Goal: Task Accomplishment & Management: Manage account settings

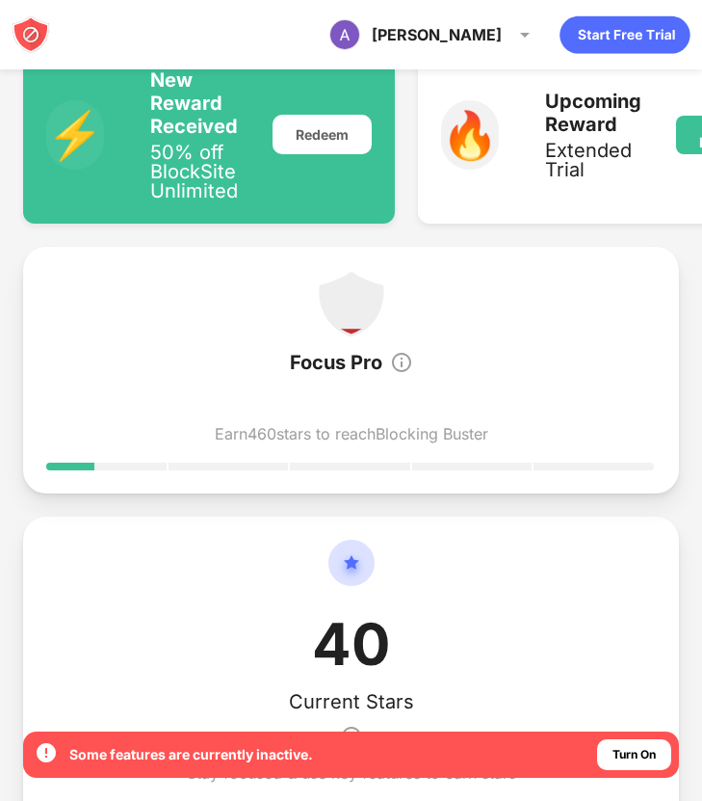
scroll to position [430, 0]
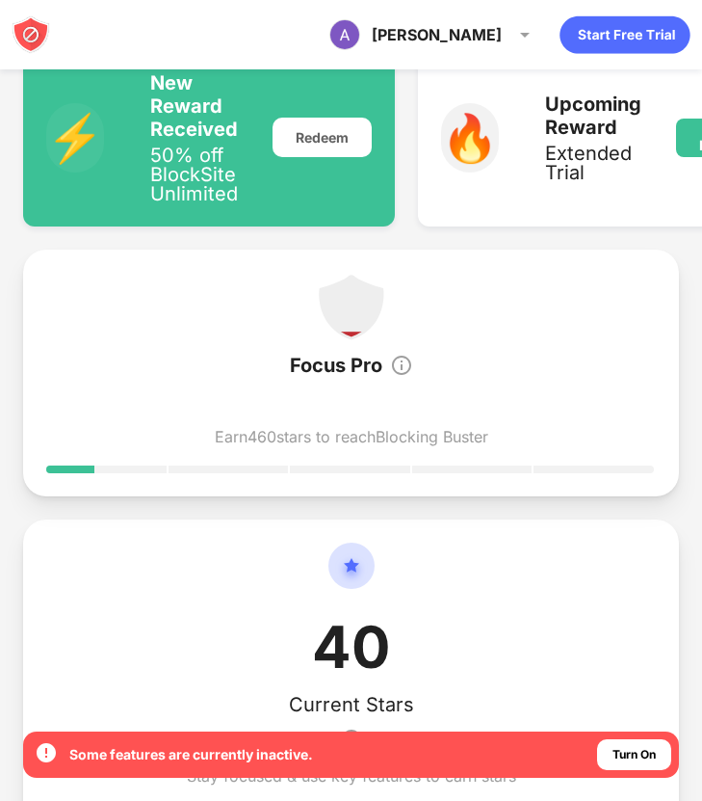
click at [354, 300] on img at bounding box center [351, 307] width 69 height 69
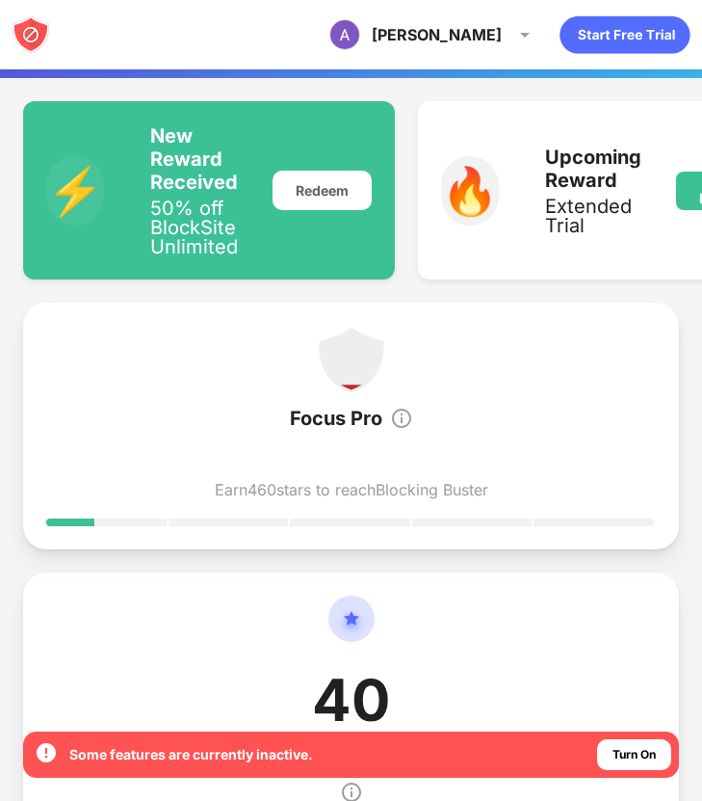
scroll to position [0, 0]
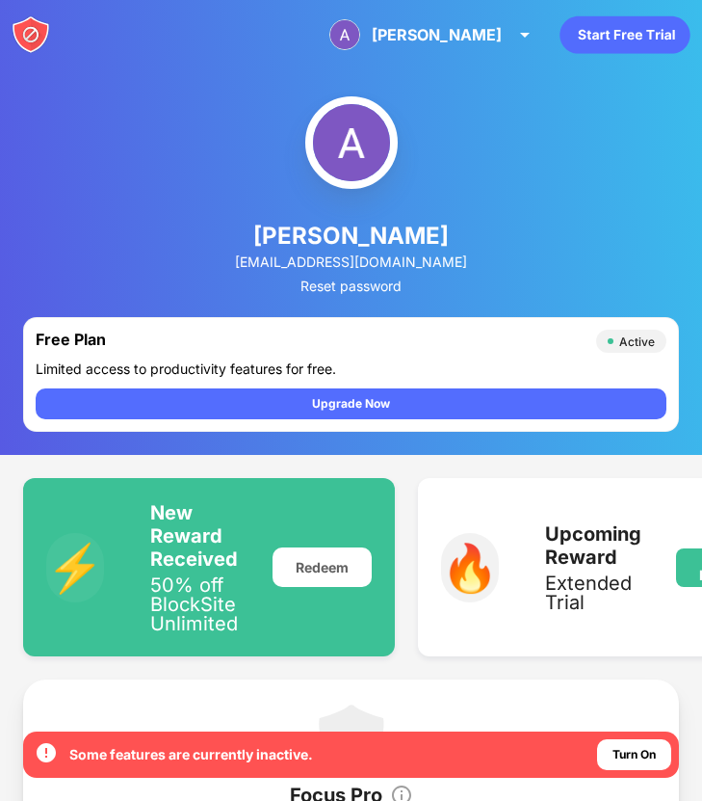
click at [636, 343] on div "Active" at bounding box center [637, 341] width 36 height 14
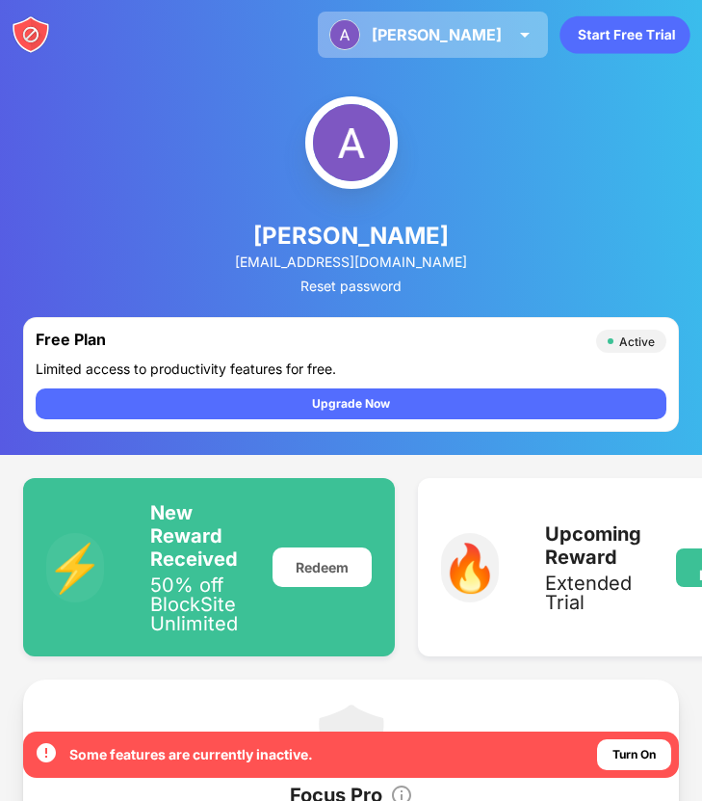
click at [468, 33] on div "[PERSON_NAME]" at bounding box center [437, 34] width 130 height 19
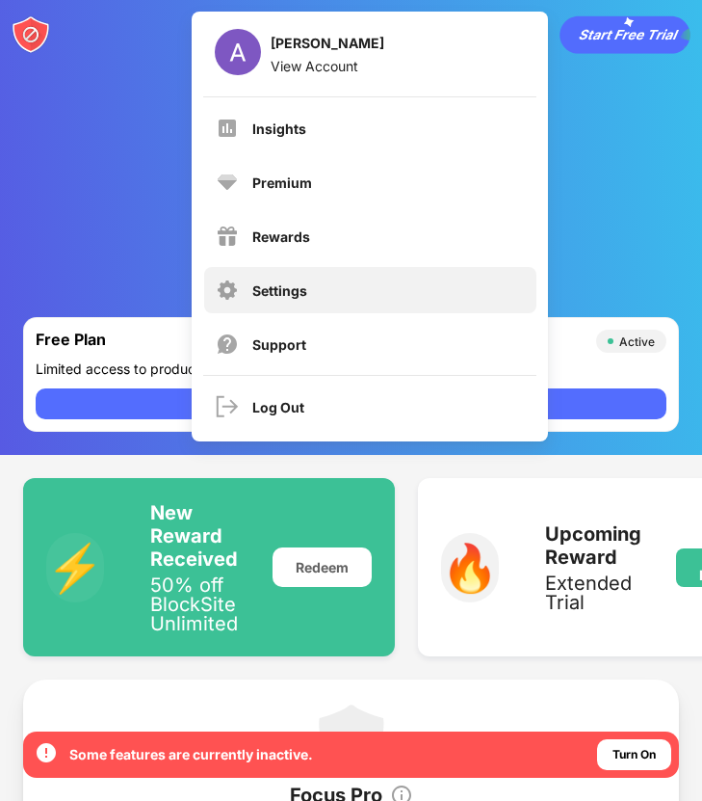
click at [298, 285] on div "Settings" at bounding box center [279, 290] width 55 height 16
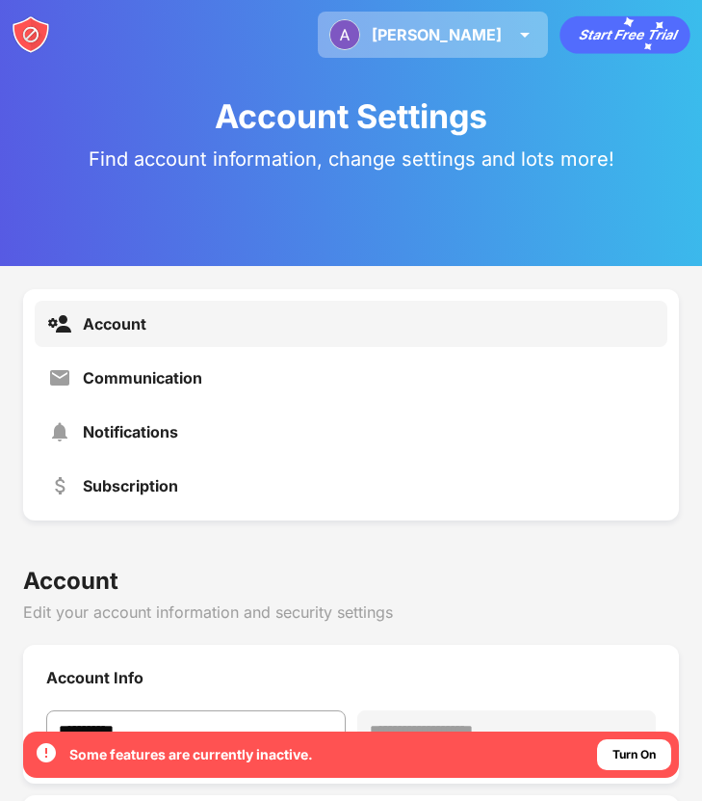
click at [470, 27] on div "[PERSON_NAME]" at bounding box center [437, 34] width 130 height 19
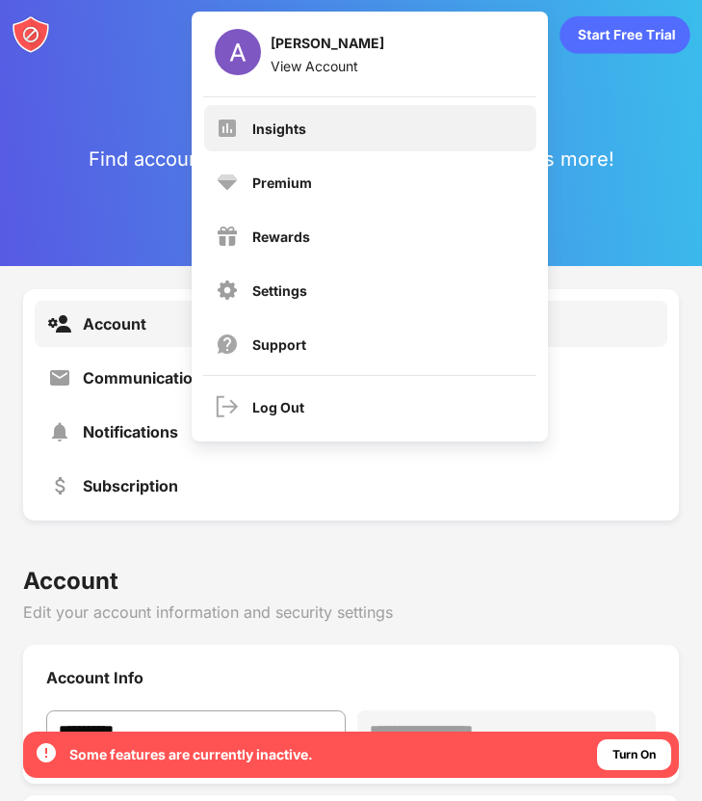
click at [271, 125] on div "Insights" at bounding box center [279, 128] width 54 height 16
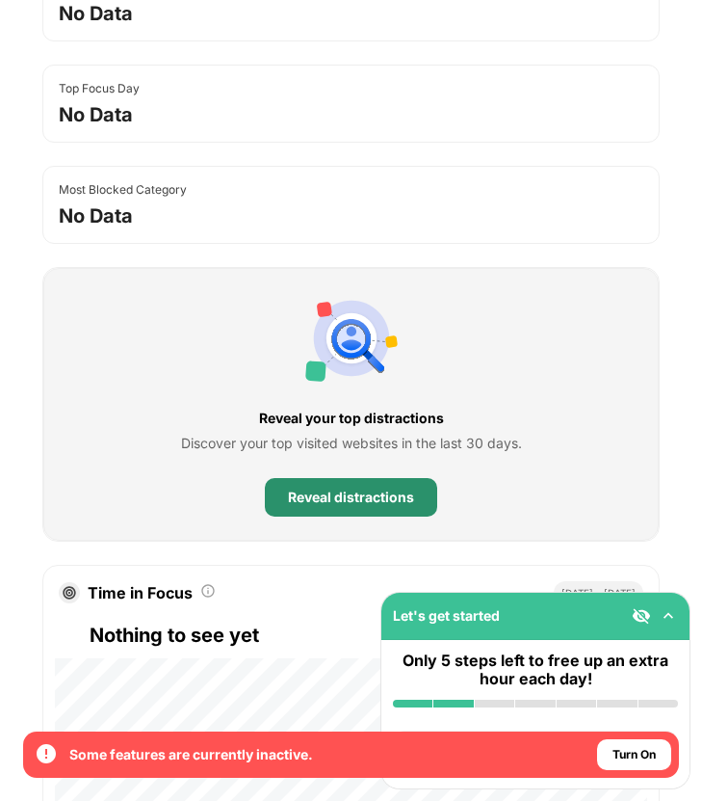
scroll to position [277, 0]
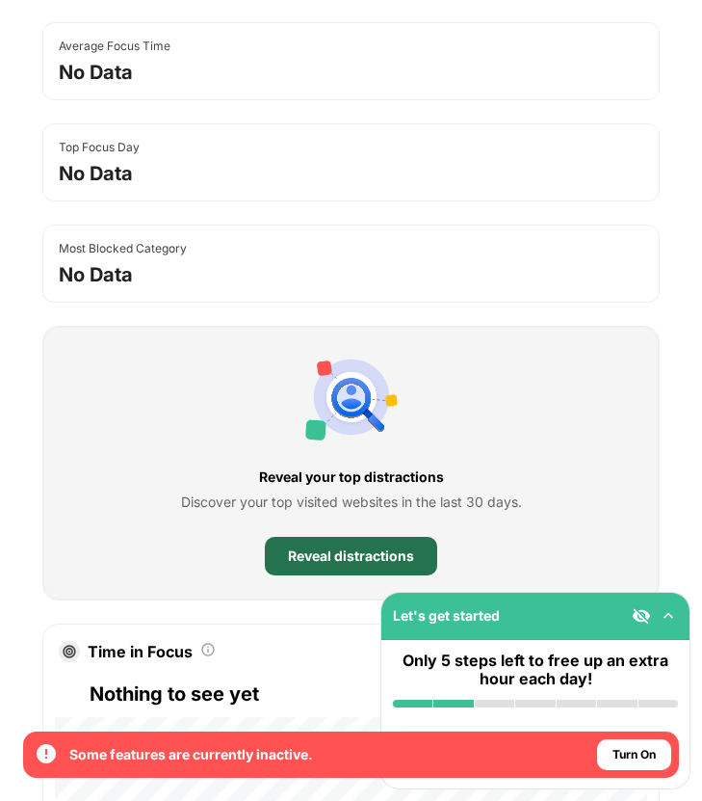
click at [343, 564] on div "Reveal distractions" at bounding box center [351, 556] width 172 height 39
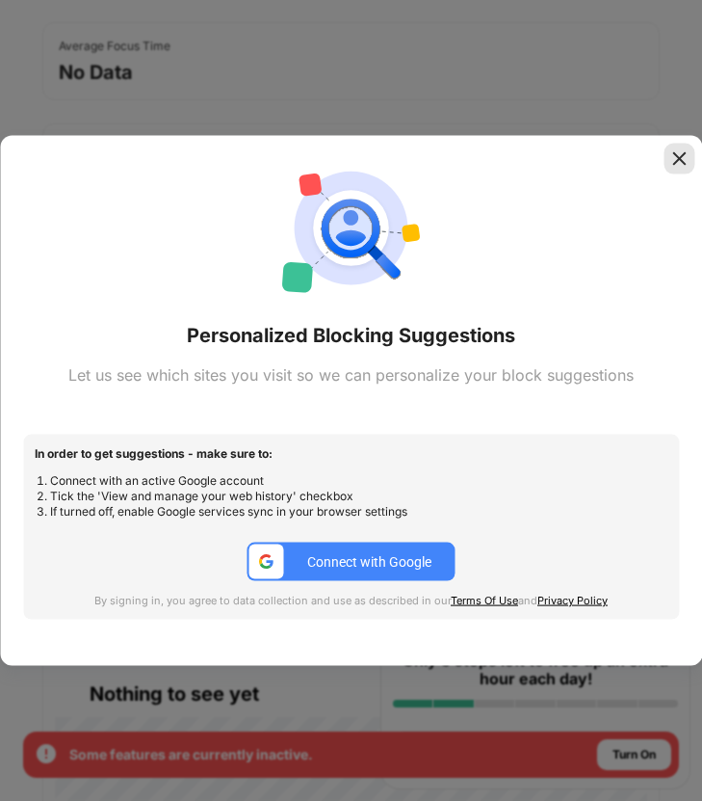
click at [670, 143] on div at bounding box center [679, 158] width 31 height 31
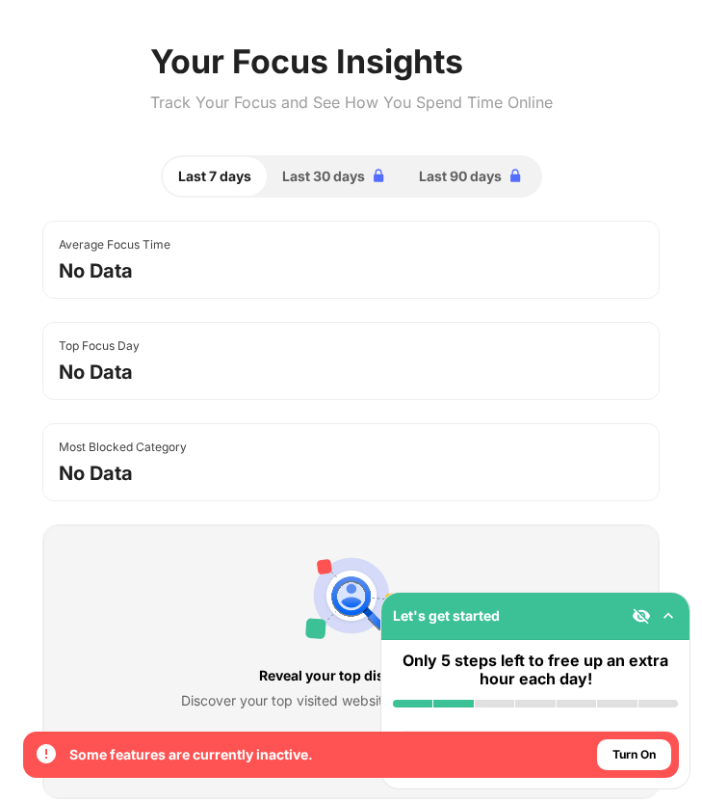
scroll to position [0, 0]
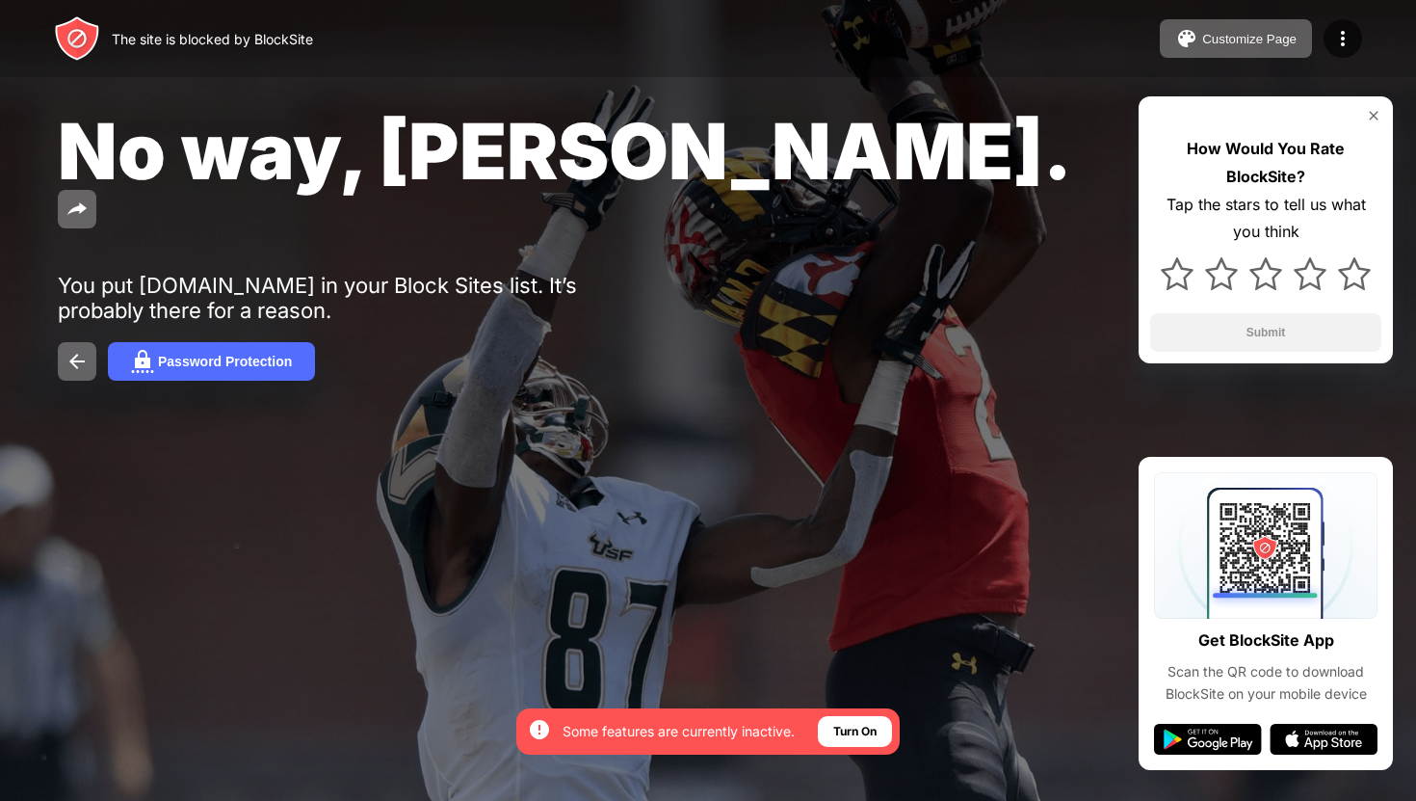
click at [77, 41] on img at bounding box center [77, 38] width 46 height 46
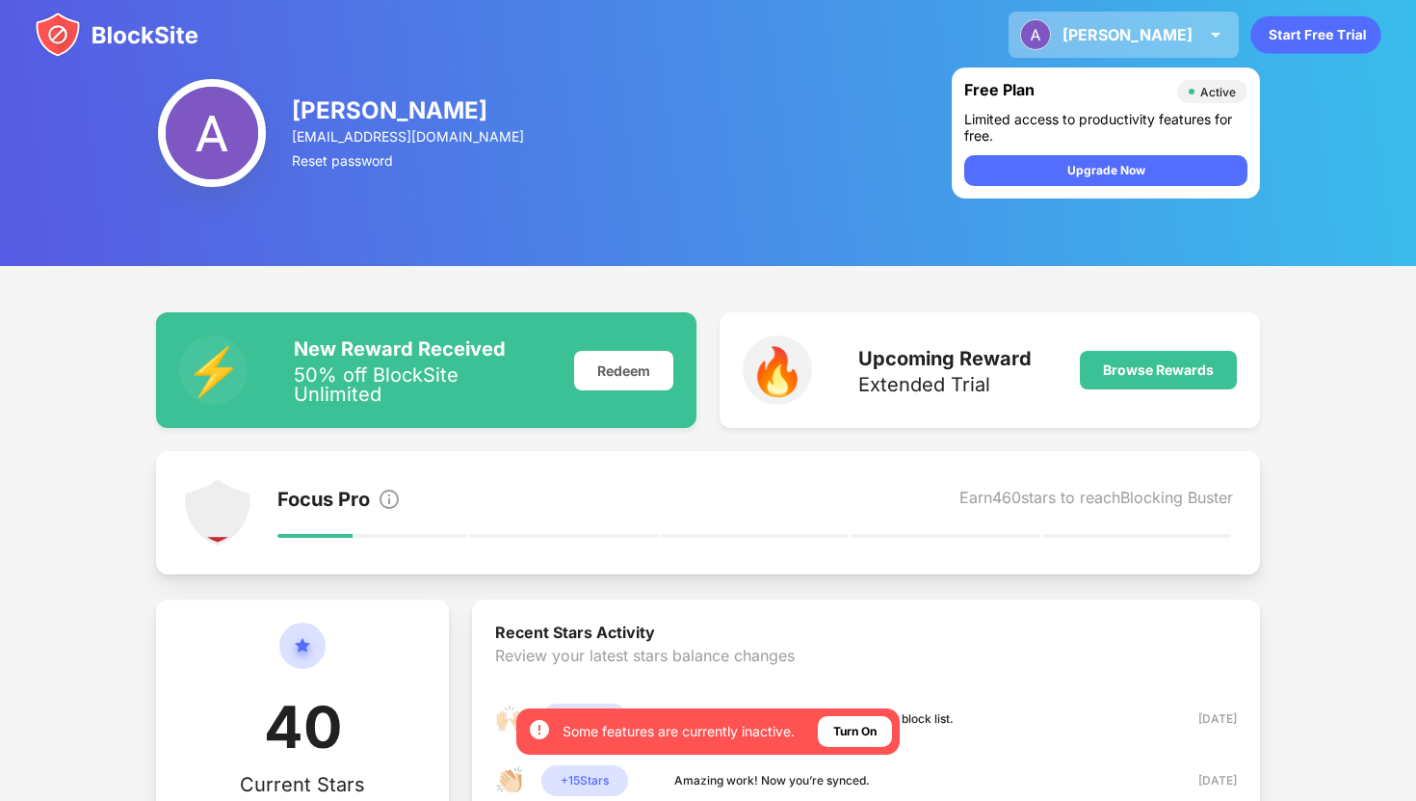
click at [1051, 22] on img at bounding box center [1035, 34] width 31 height 31
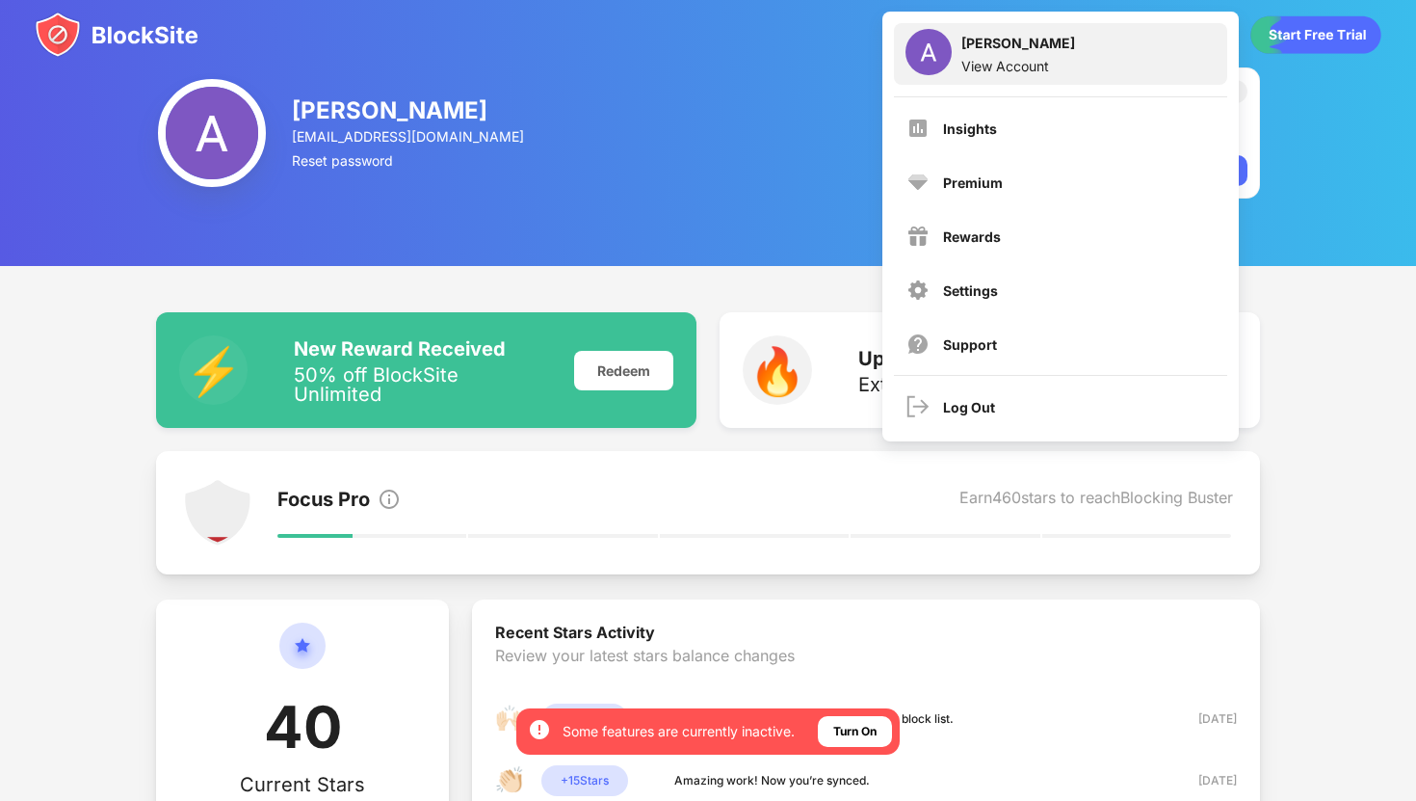
click at [991, 76] on div "Anna Wernly View Account" at bounding box center [1060, 54] width 333 height 62
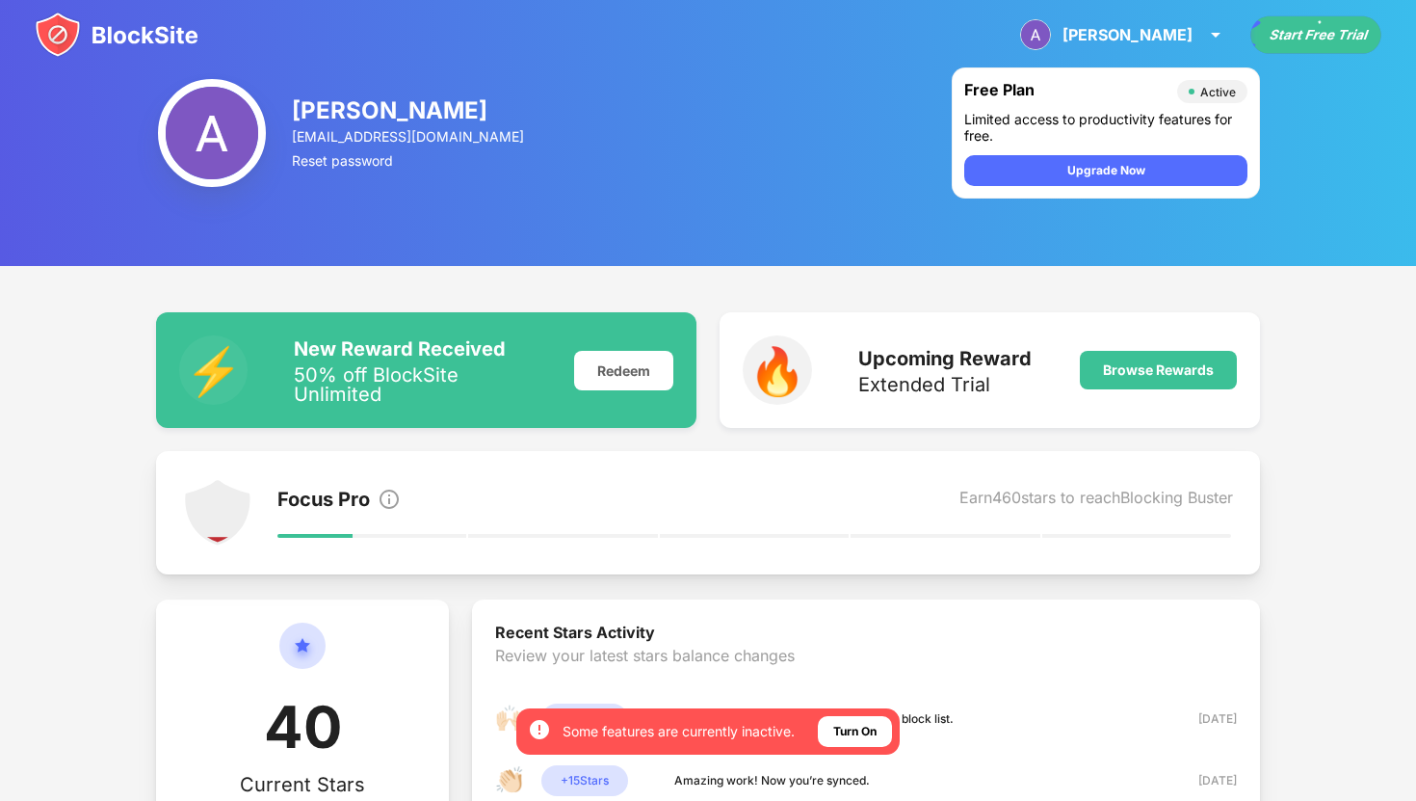
click at [196, 146] on img at bounding box center [212, 133] width 108 height 108
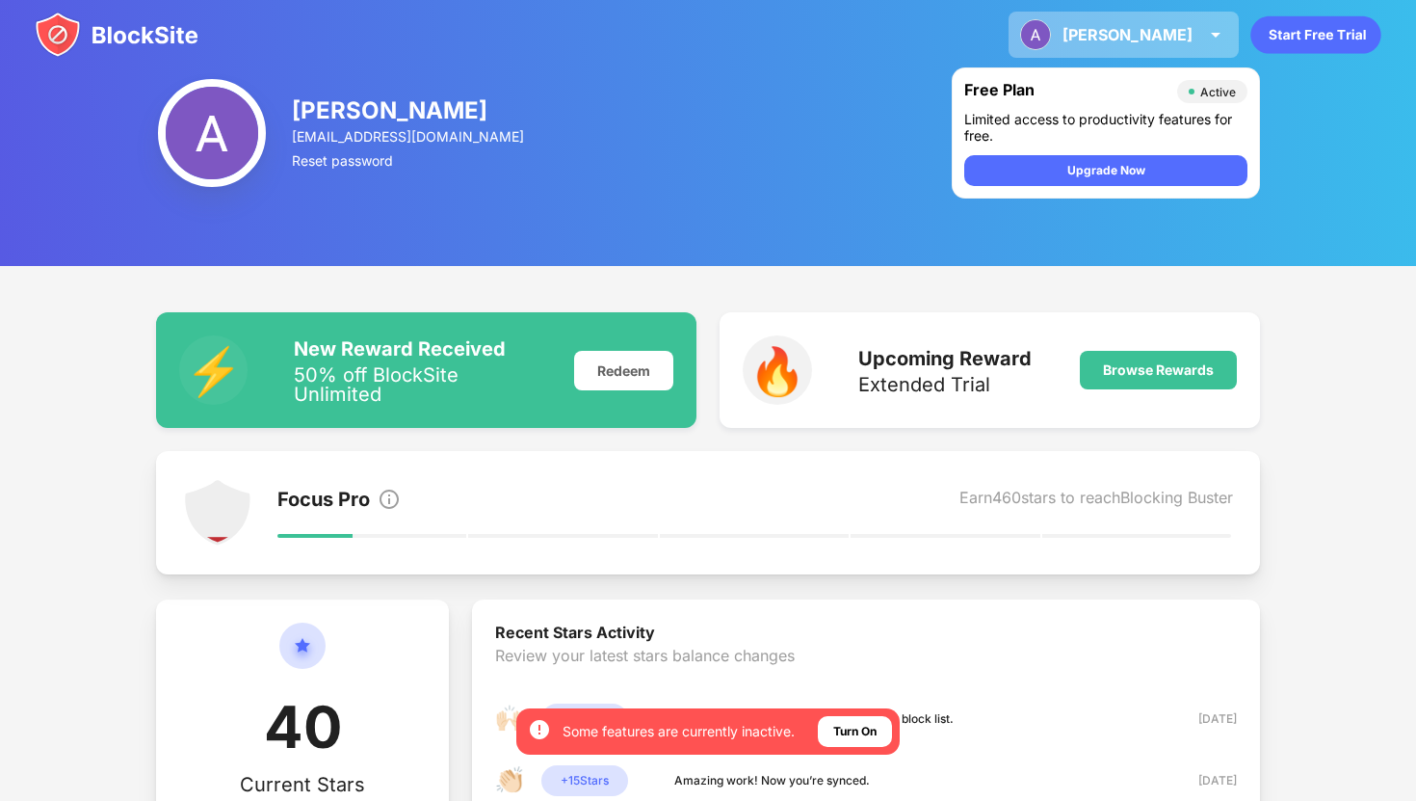
click at [1143, 29] on div "[PERSON_NAME] View Account Insights Premium Rewards Settings Support Log Out" at bounding box center [1124, 35] width 230 height 46
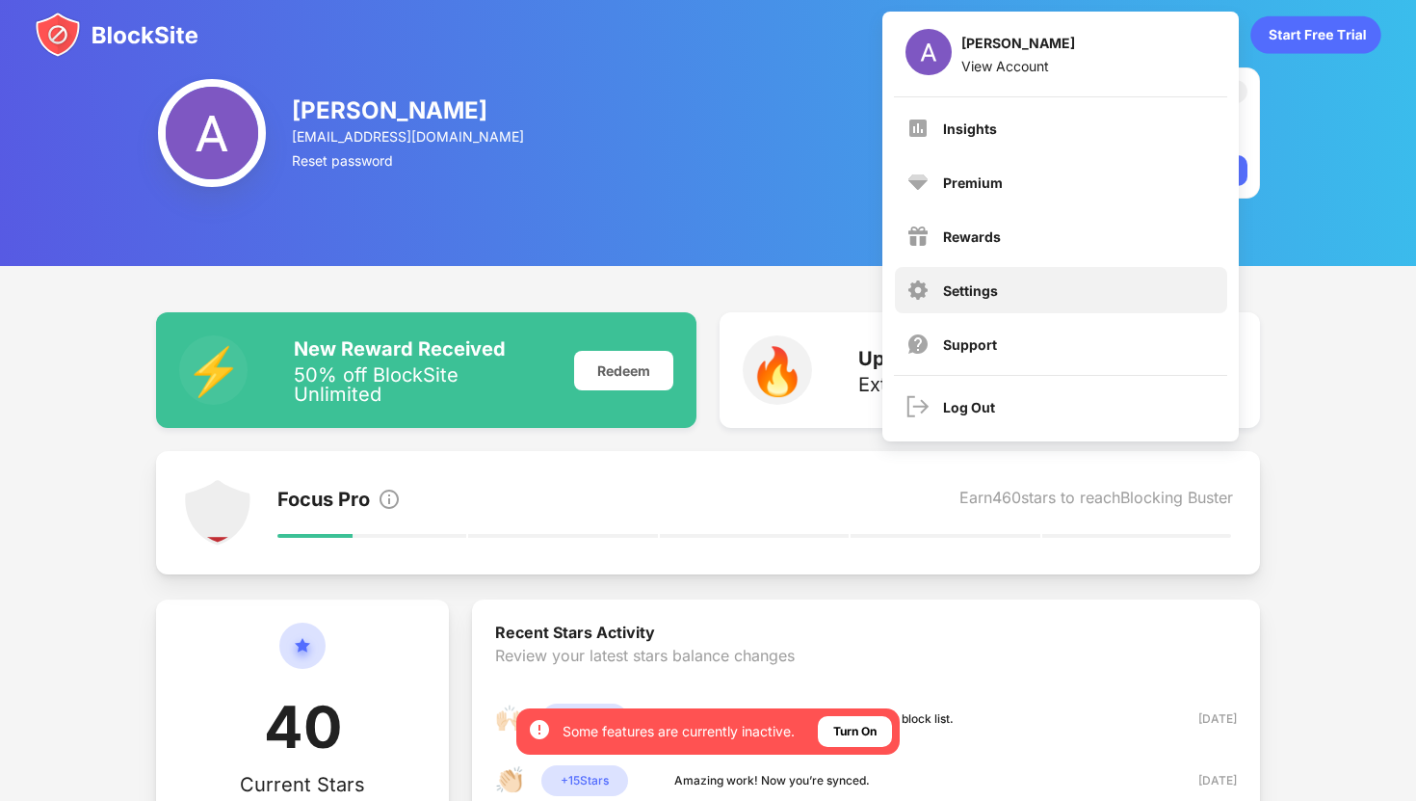
click at [995, 289] on div "Settings" at bounding box center [970, 290] width 55 height 16
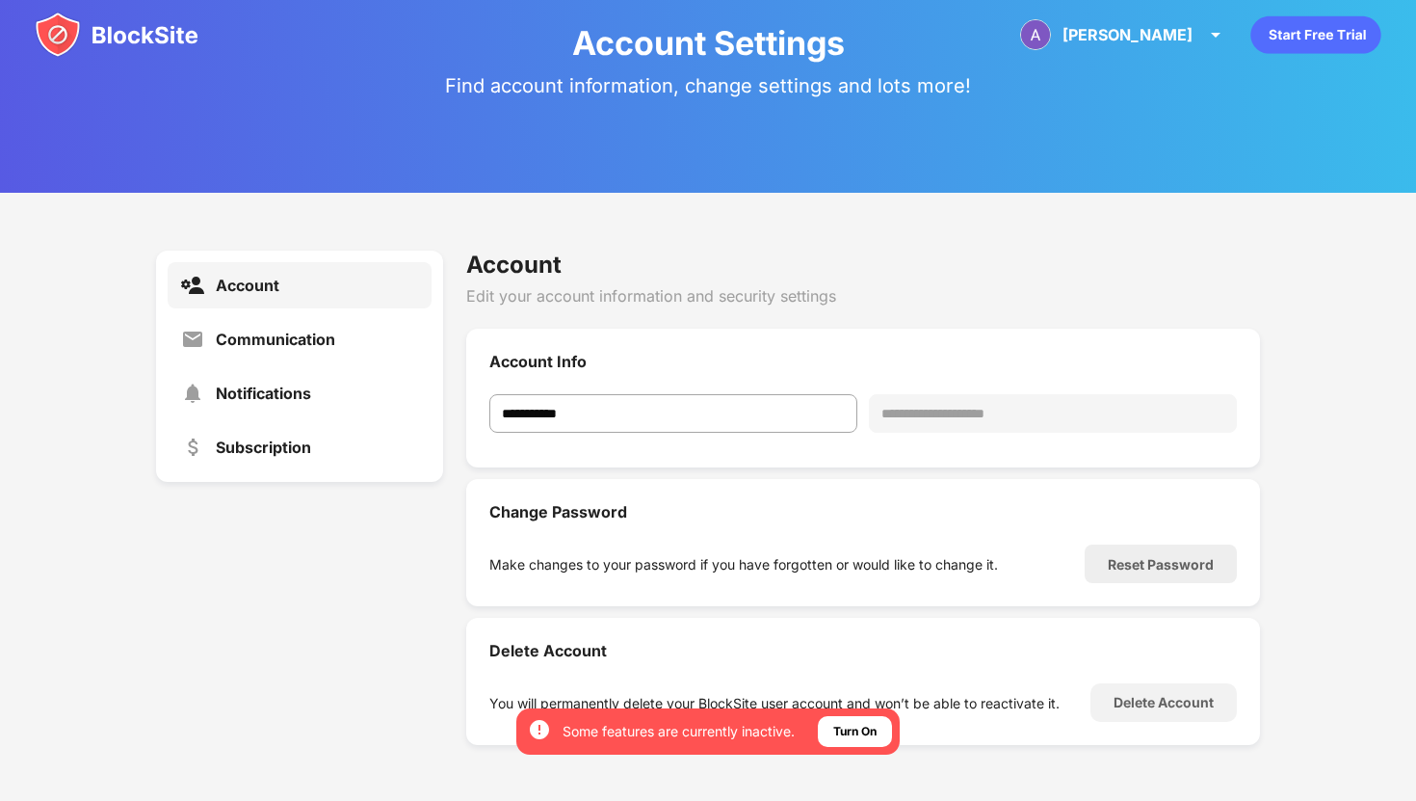
scroll to position [70, 0]
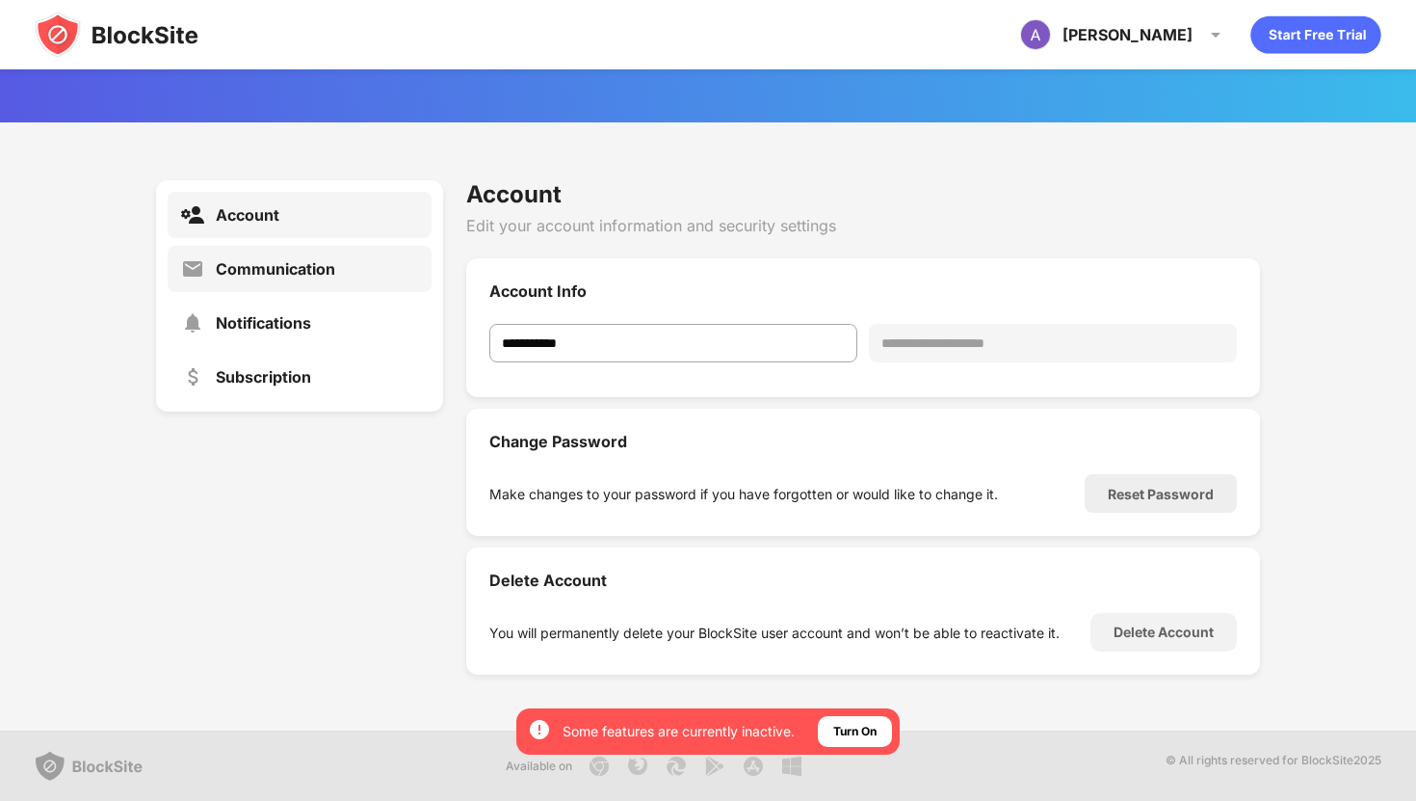
click at [351, 277] on div "Communication" at bounding box center [300, 269] width 265 height 46
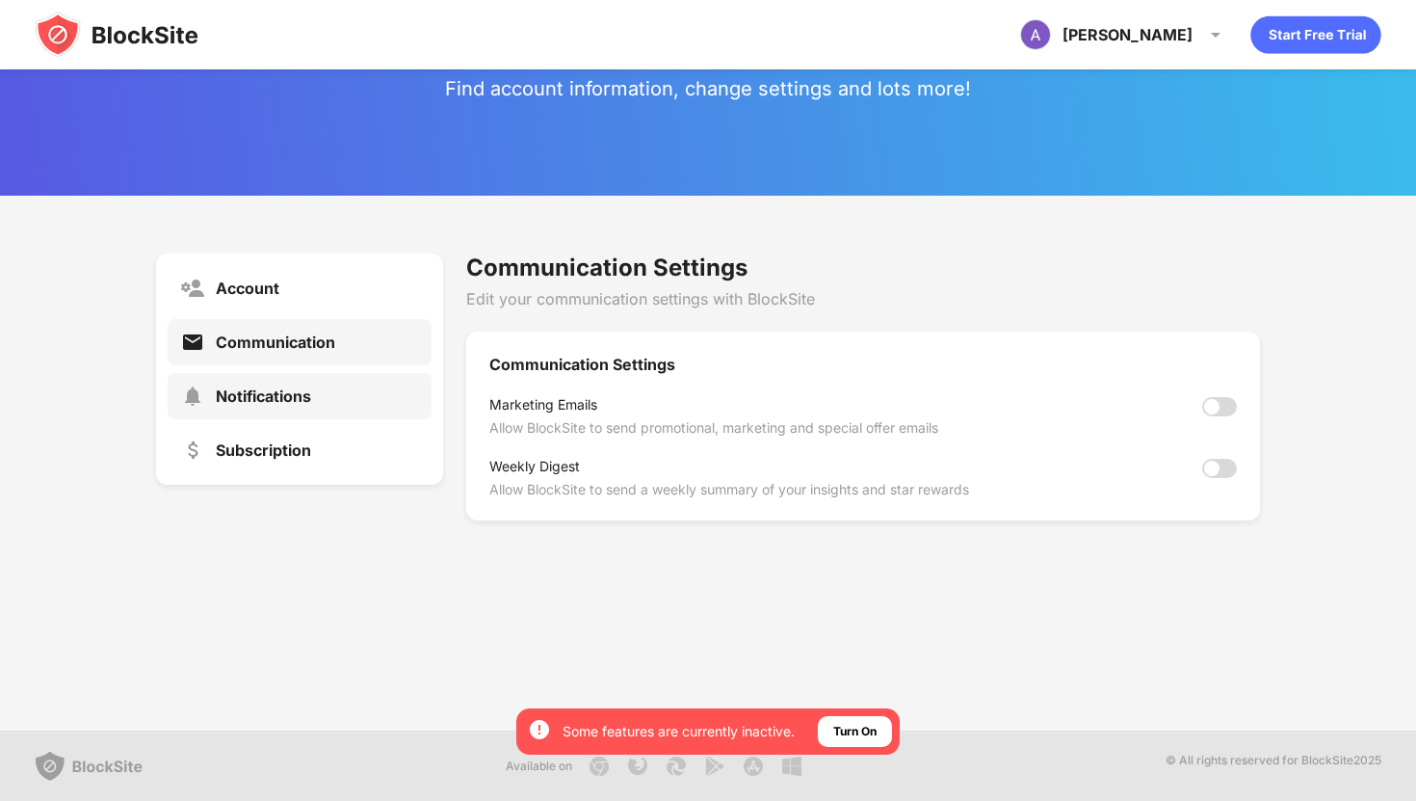
click at [366, 414] on div "Notifications" at bounding box center [300, 396] width 265 height 46
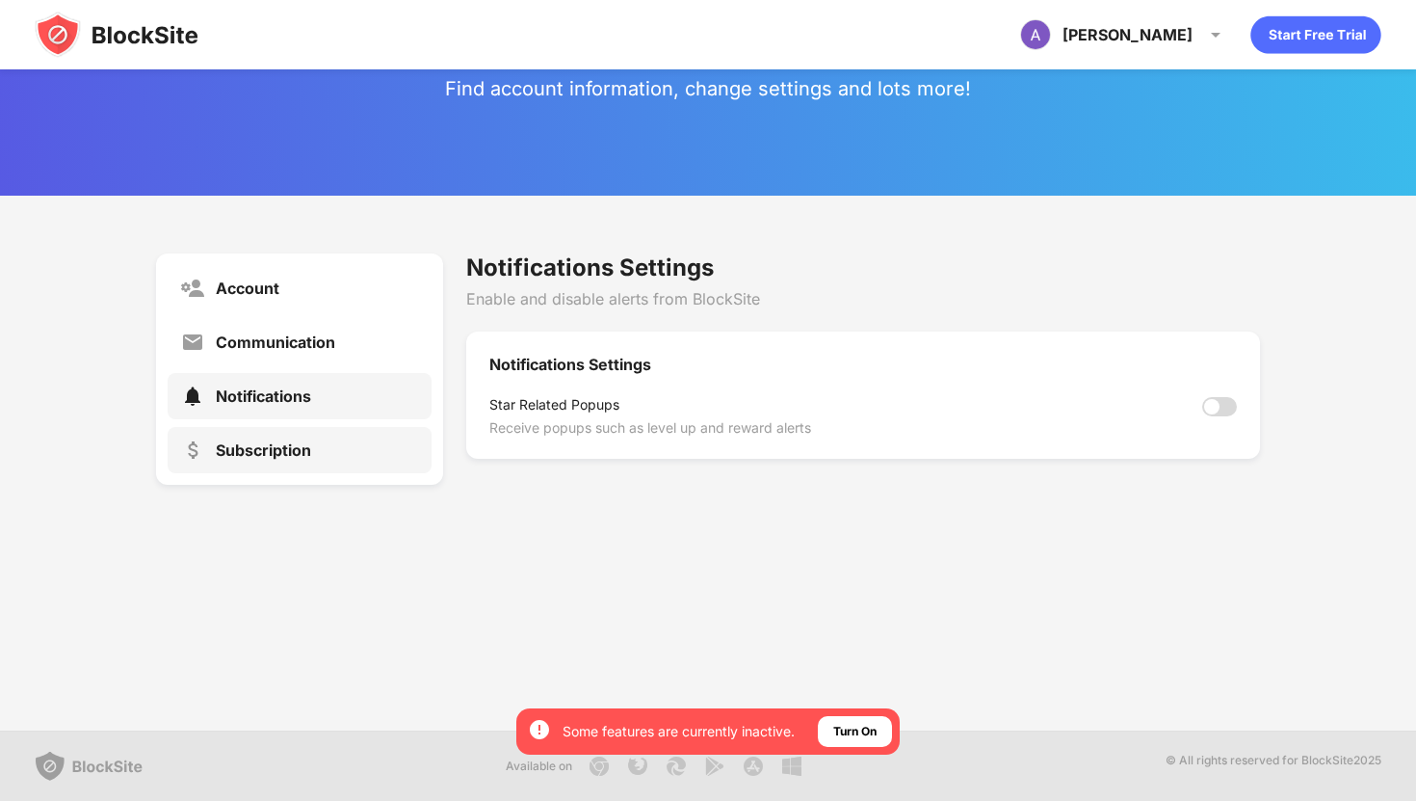
click at [360, 462] on div "Subscription" at bounding box center [300, 450] width 265 height 46
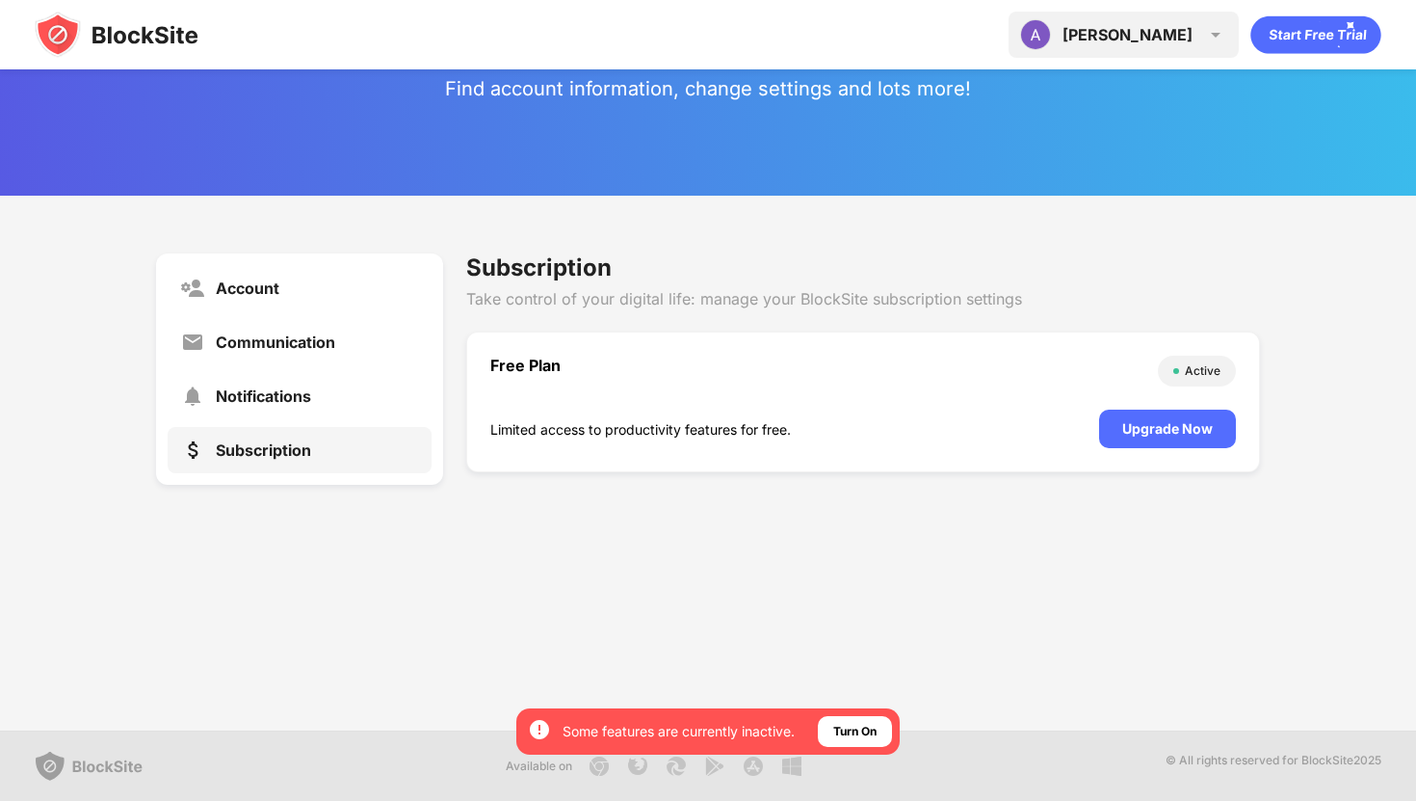
click at [1203, 12] on div "[PERSON_NAME] View Account Insights Premium Rewards Settings Support Log Out" at bounding box center [1124, 35] width 230 height 46
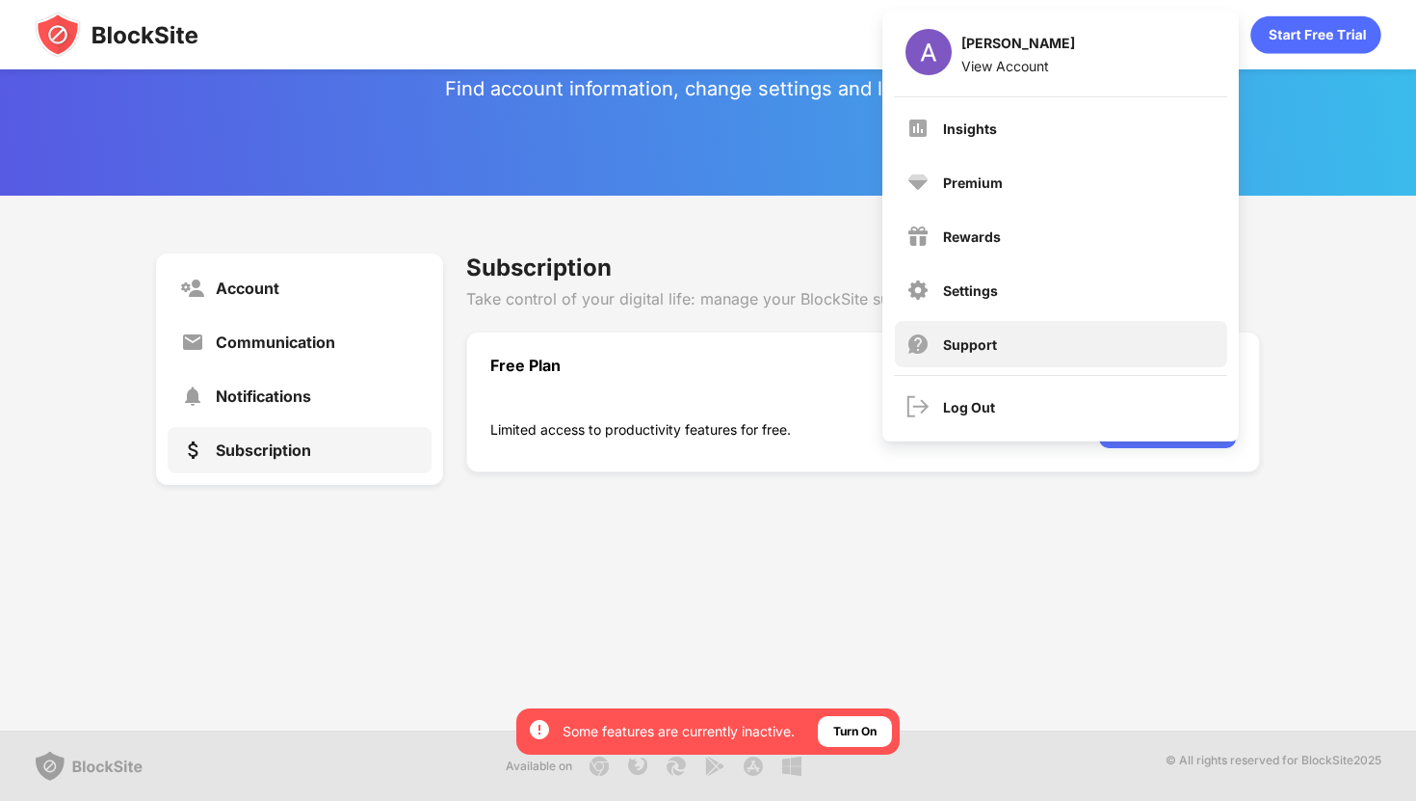
click at [1027, 357] on div "Support" at bounding box center [1061, 344] width 332 height 46
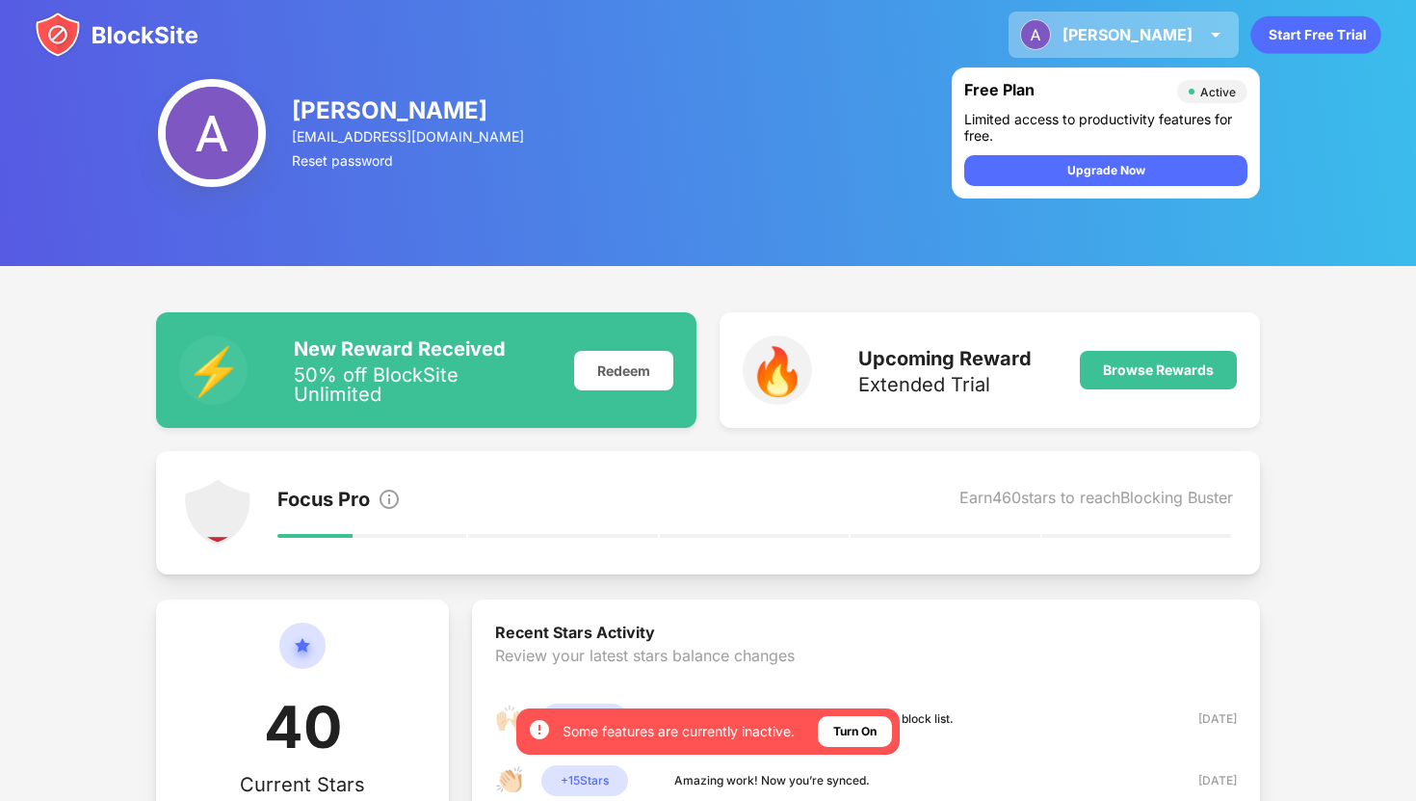
click at [1221, 25] on img at bounding box center [1215, 34] width 23 height 23
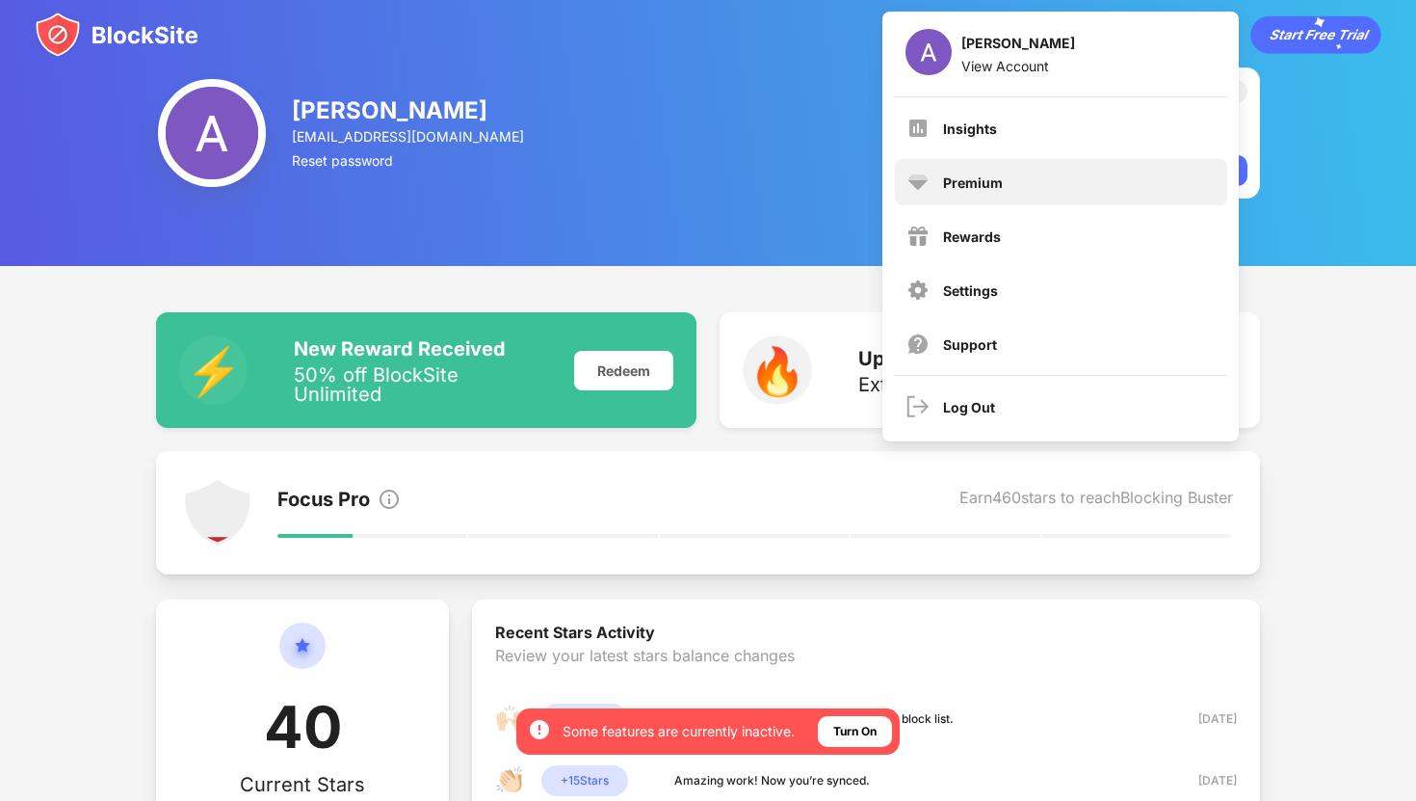
click at [1007, 175] on div "Premium" at bounding box center [1061, 182] width 332 height 46
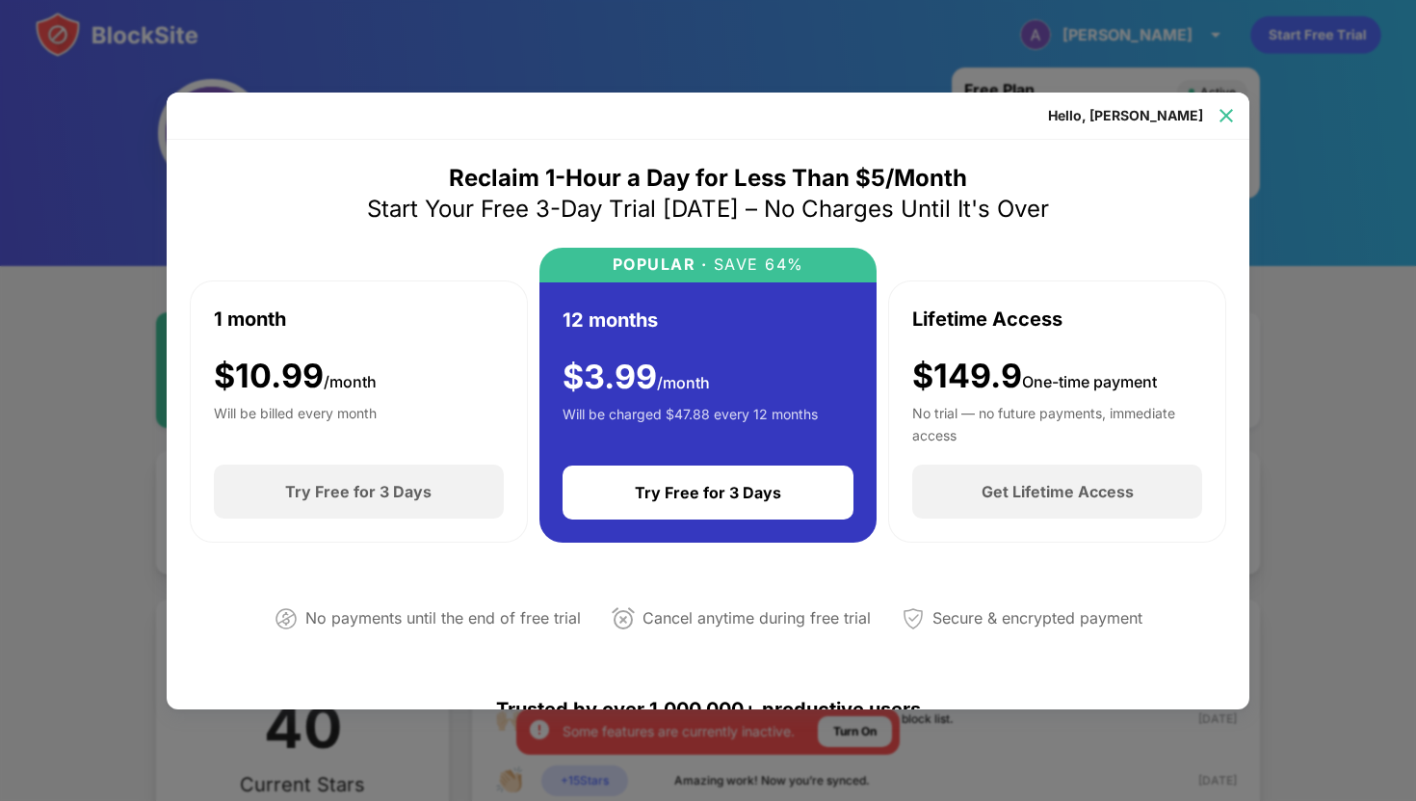
click at [1214, 113] on div at bounding box center [1226, 115] width 31 height 31
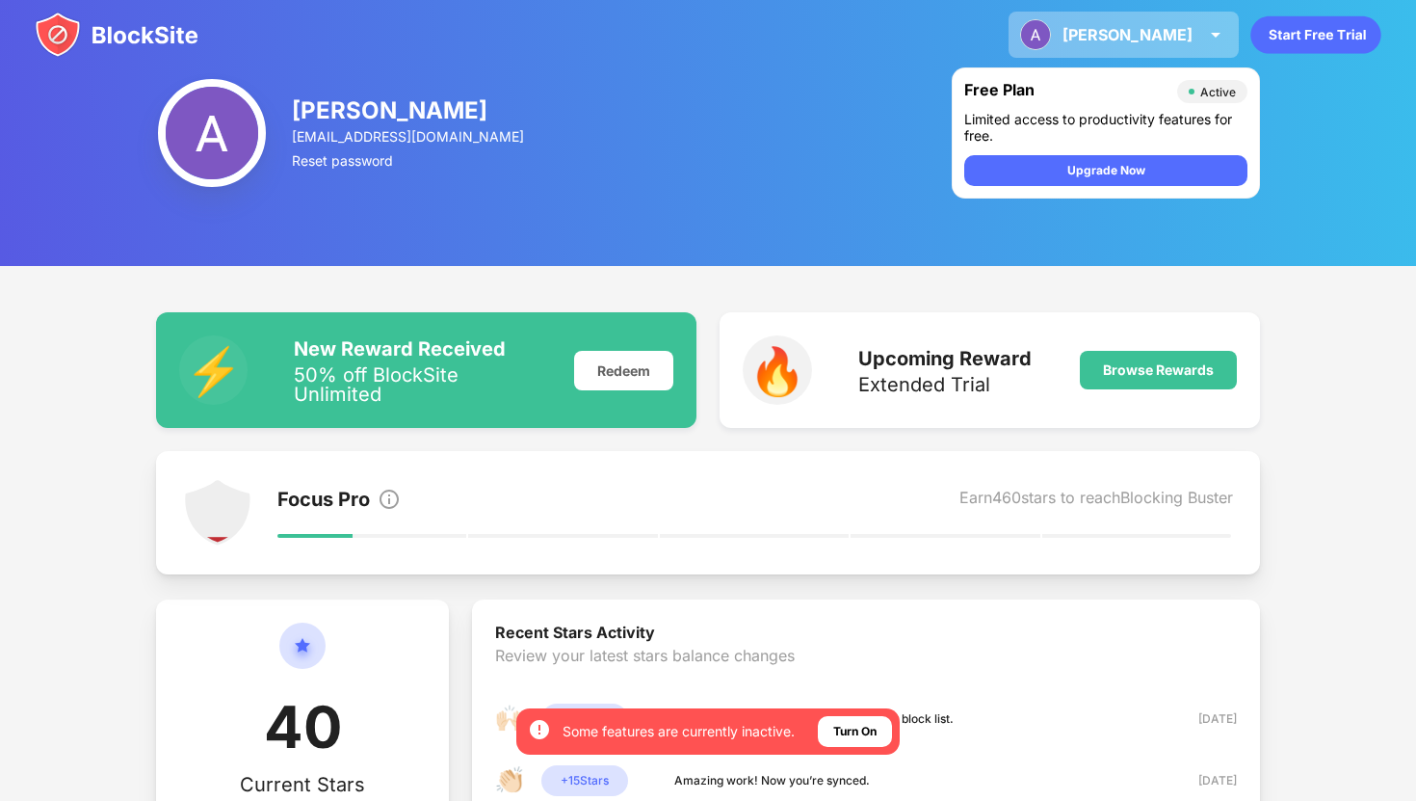
click at [1174, 36] on div "[PERSON_NAME]" at bounding box center [1128, 34] width 130 height 19
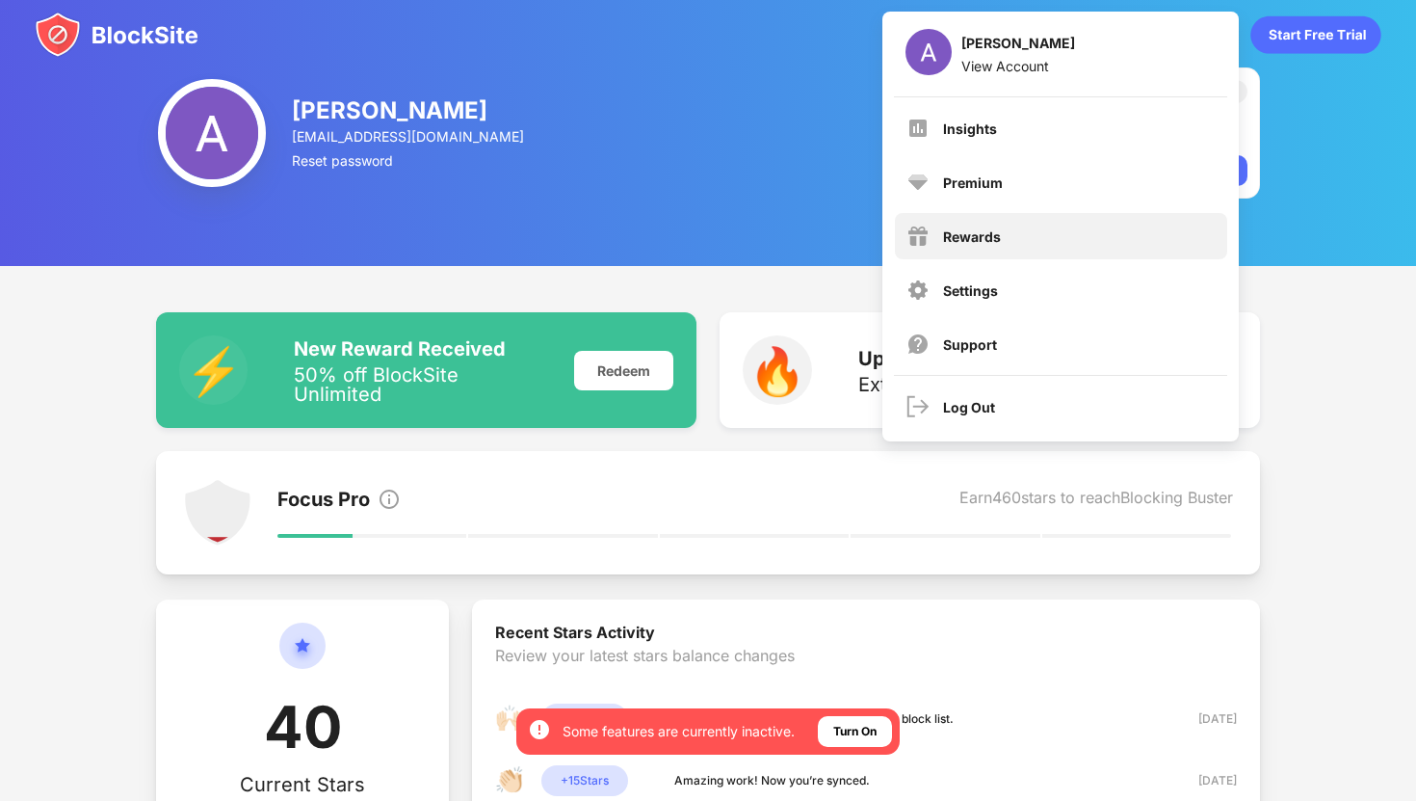
click at [1084, 237] on div "Rewards" at bounding box center [1061, 236] width 332 height 46
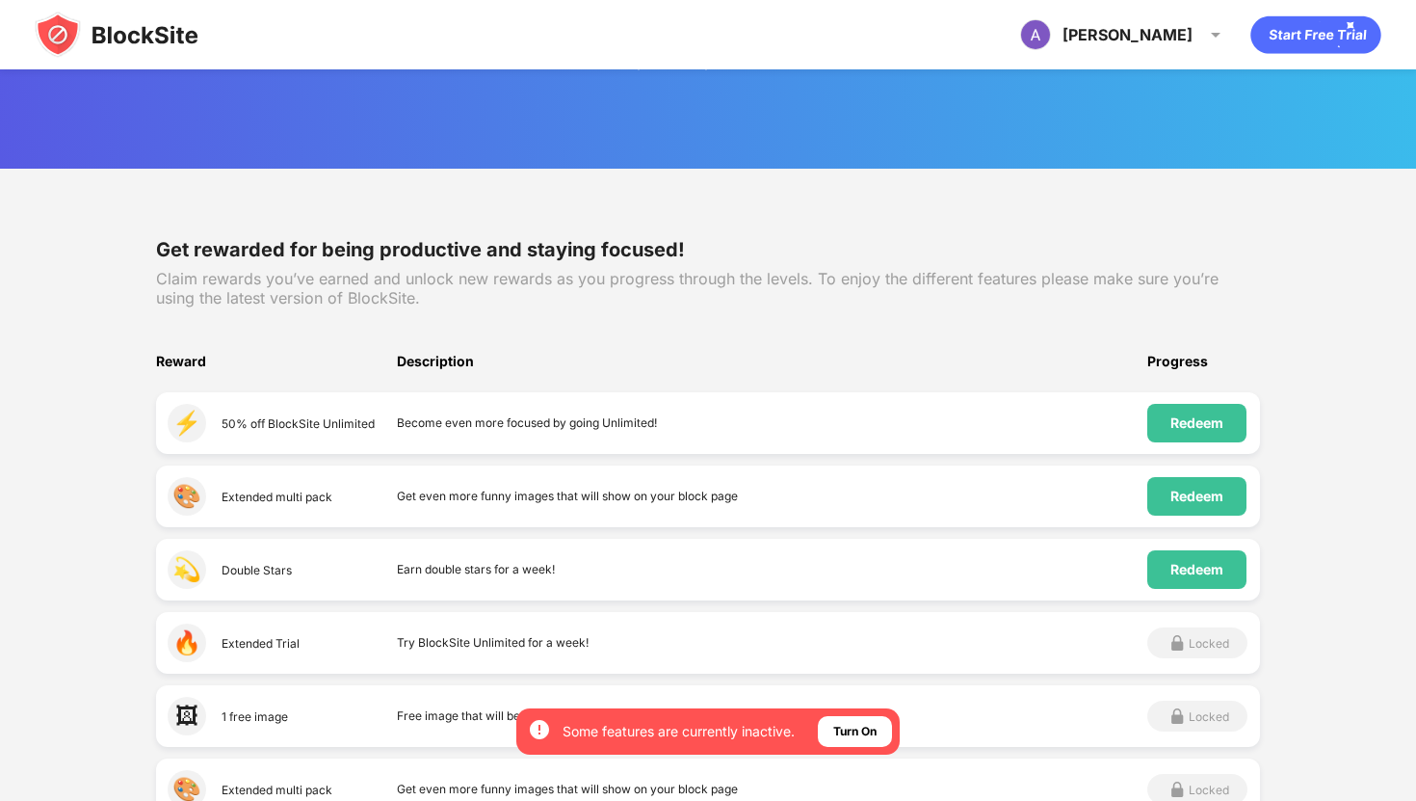
scroll to position [96, 0]
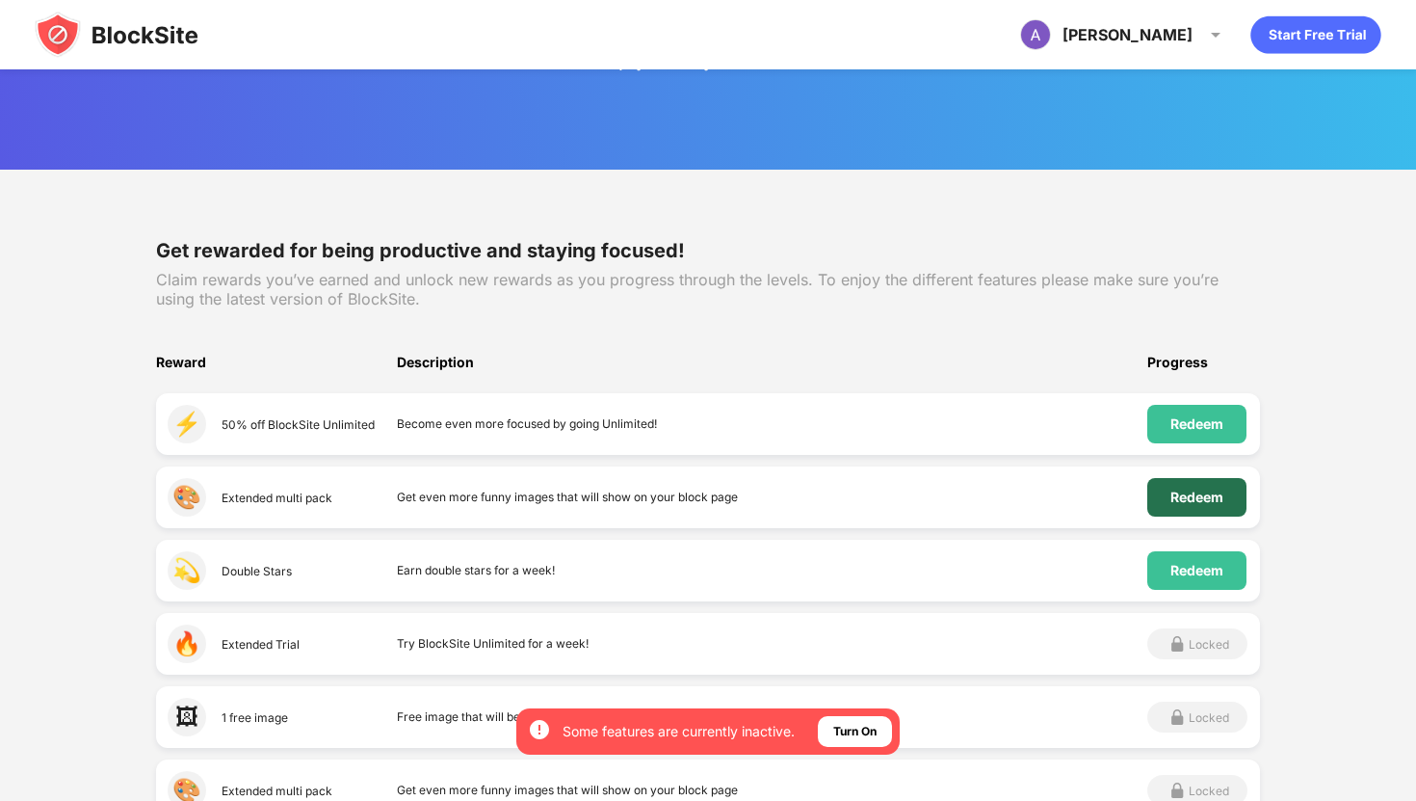
click at [1194, 500] on div "Redeem" at bounding box center [1196, 496] width 53 height 15
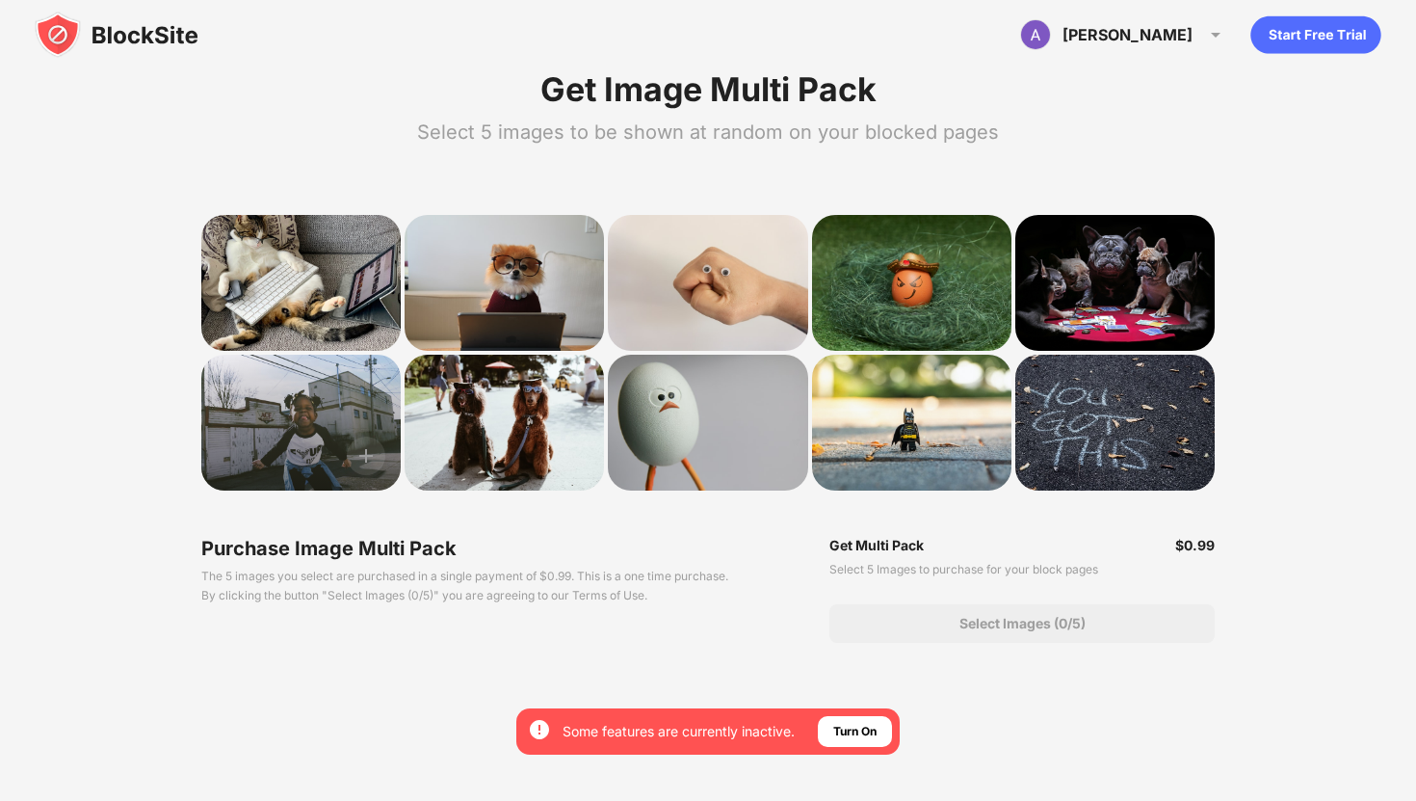
click at [300, 424] on div at bounding box center [300, 422] width 199 height 136
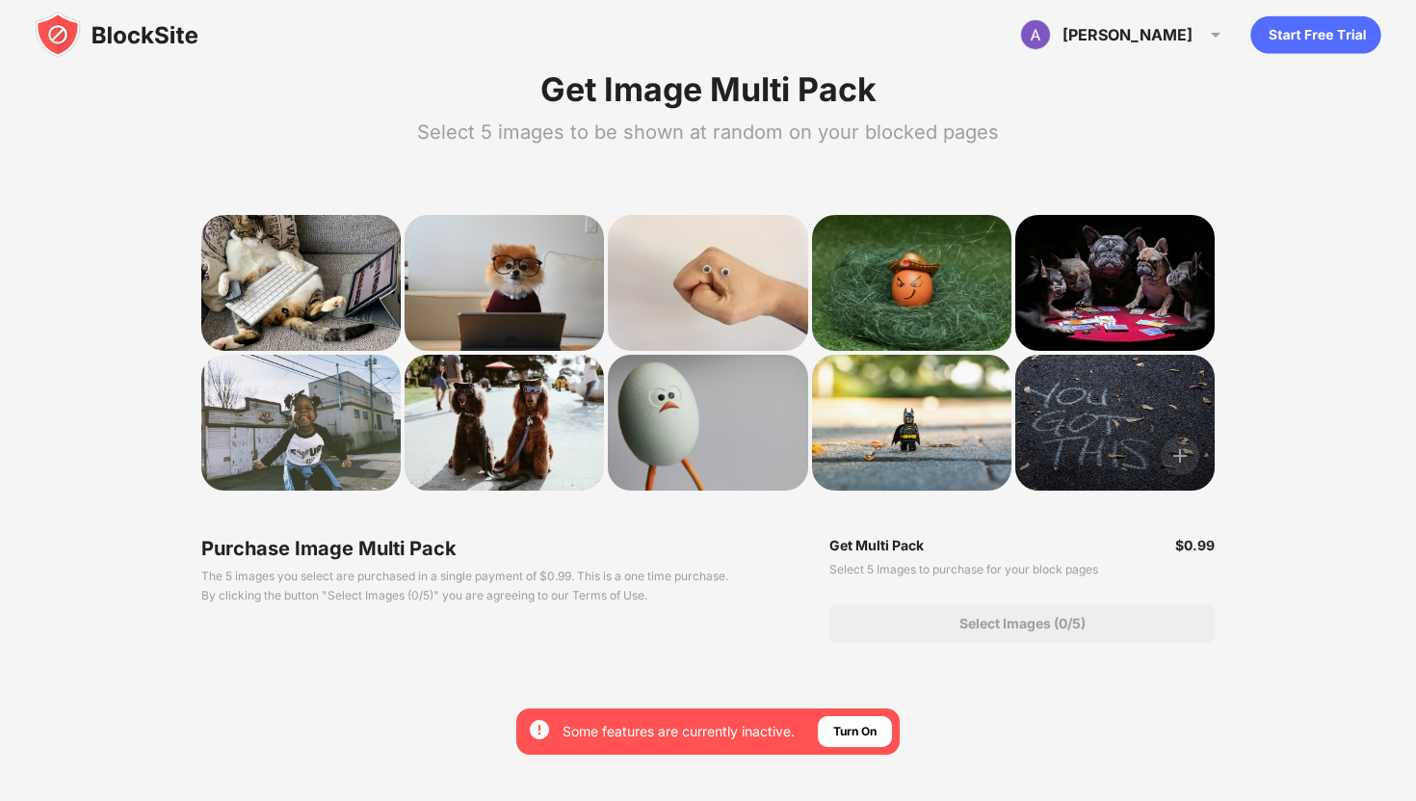
click at [1157, 421] on div at bounding box center [1114, 422] width 199 height 136
click at [1189, 452] on img at bounding box center [1180, 455] width 39 height 39
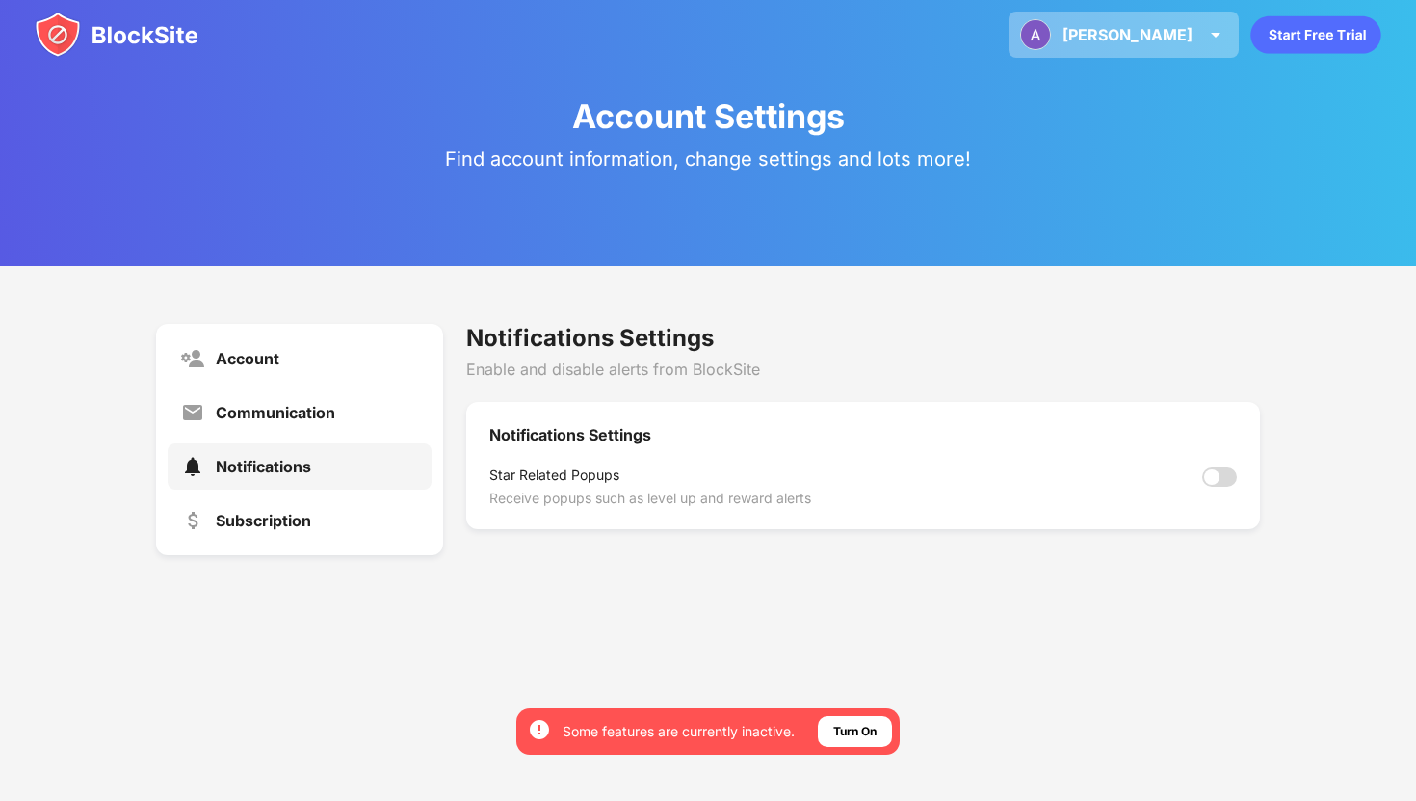
click at [1176, 18] on div "[PERSON_NAME] View Account Insights Premium Rewards Settings Support Log Out" at bounding box center [1124, 35] width 230 height 46
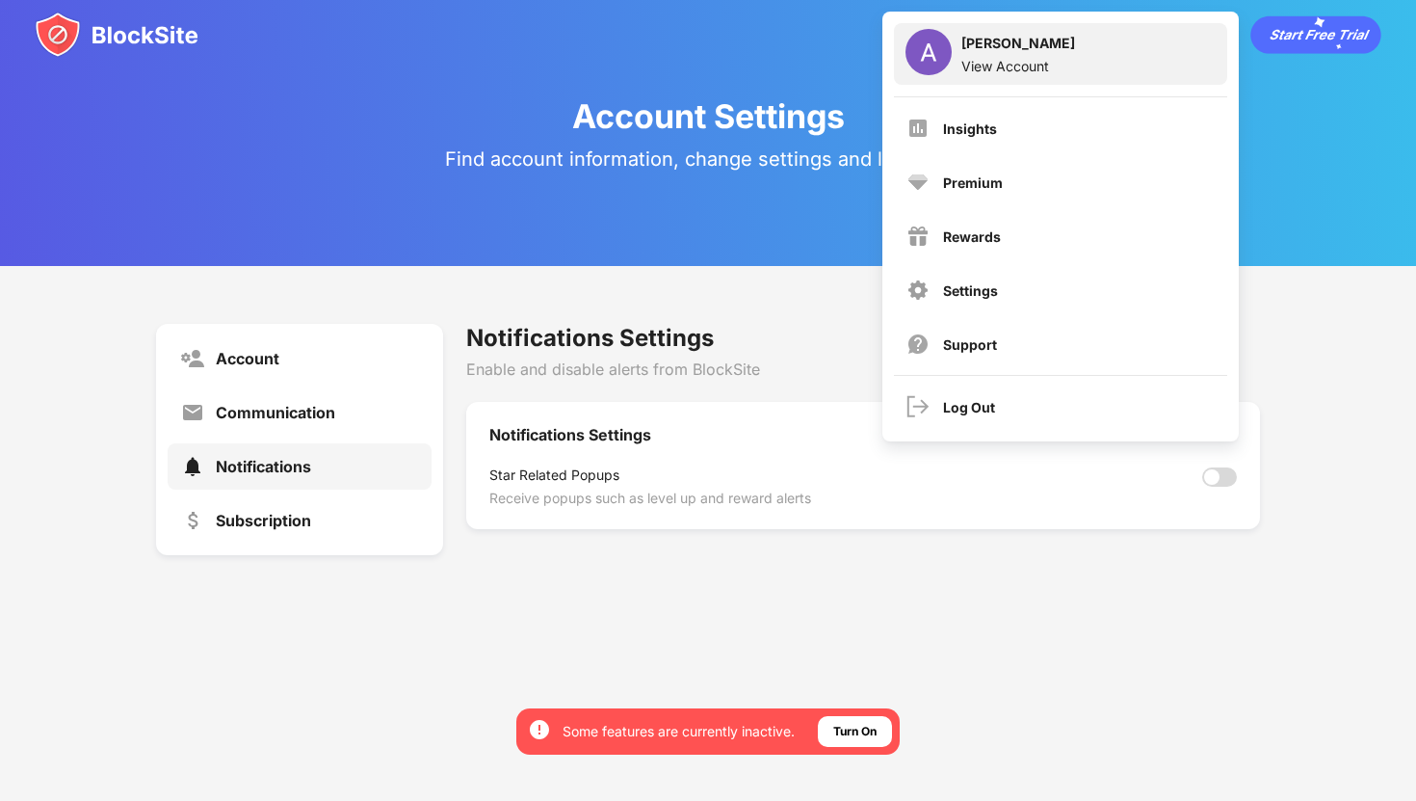
click at [943, 51] on img at bounding box center [929, 52] width 46 height 46
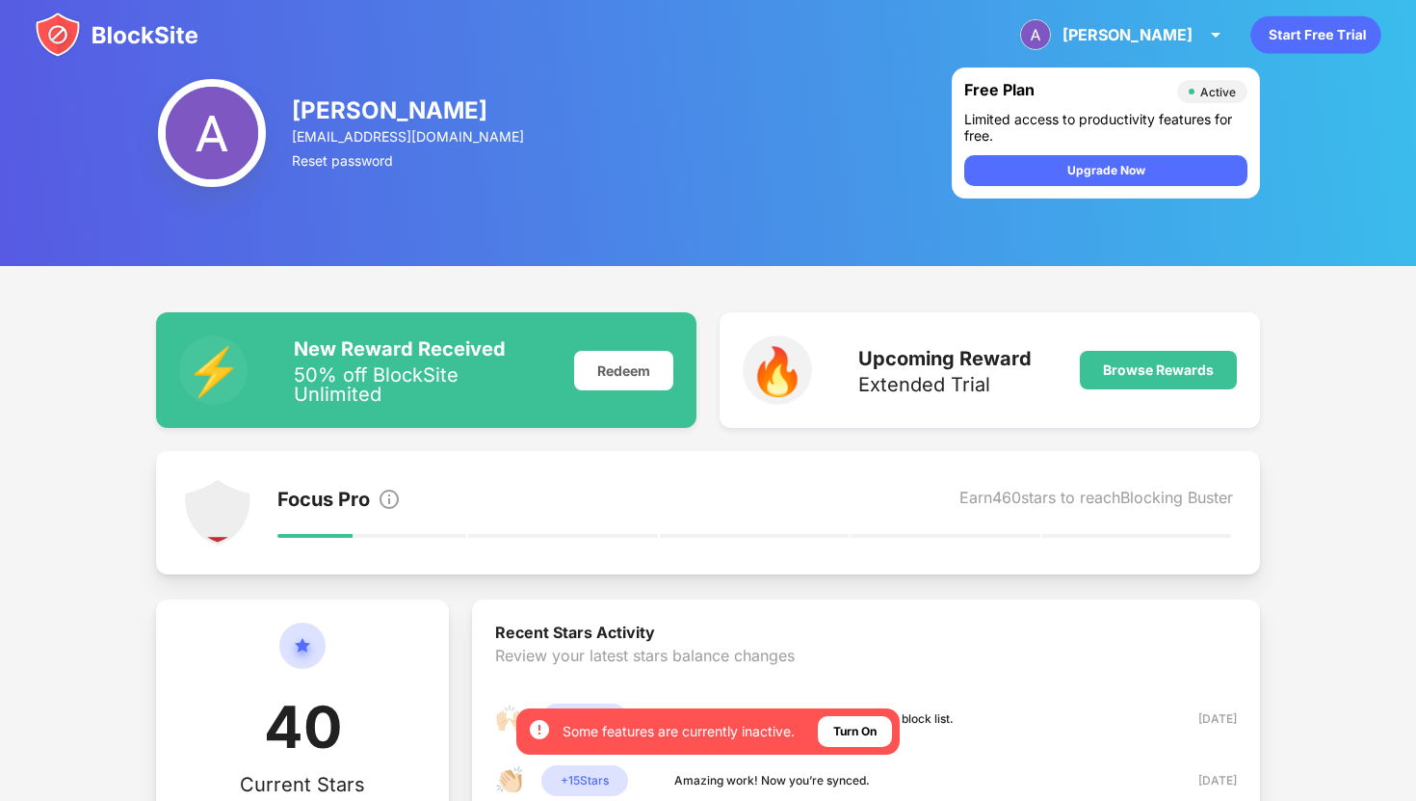
click at [967, 66] on div "[PERSON_NAME] View Account Insights Premium Rewards Settings Support Log Out" at bounding box center [708, 34] width 1416 height 69
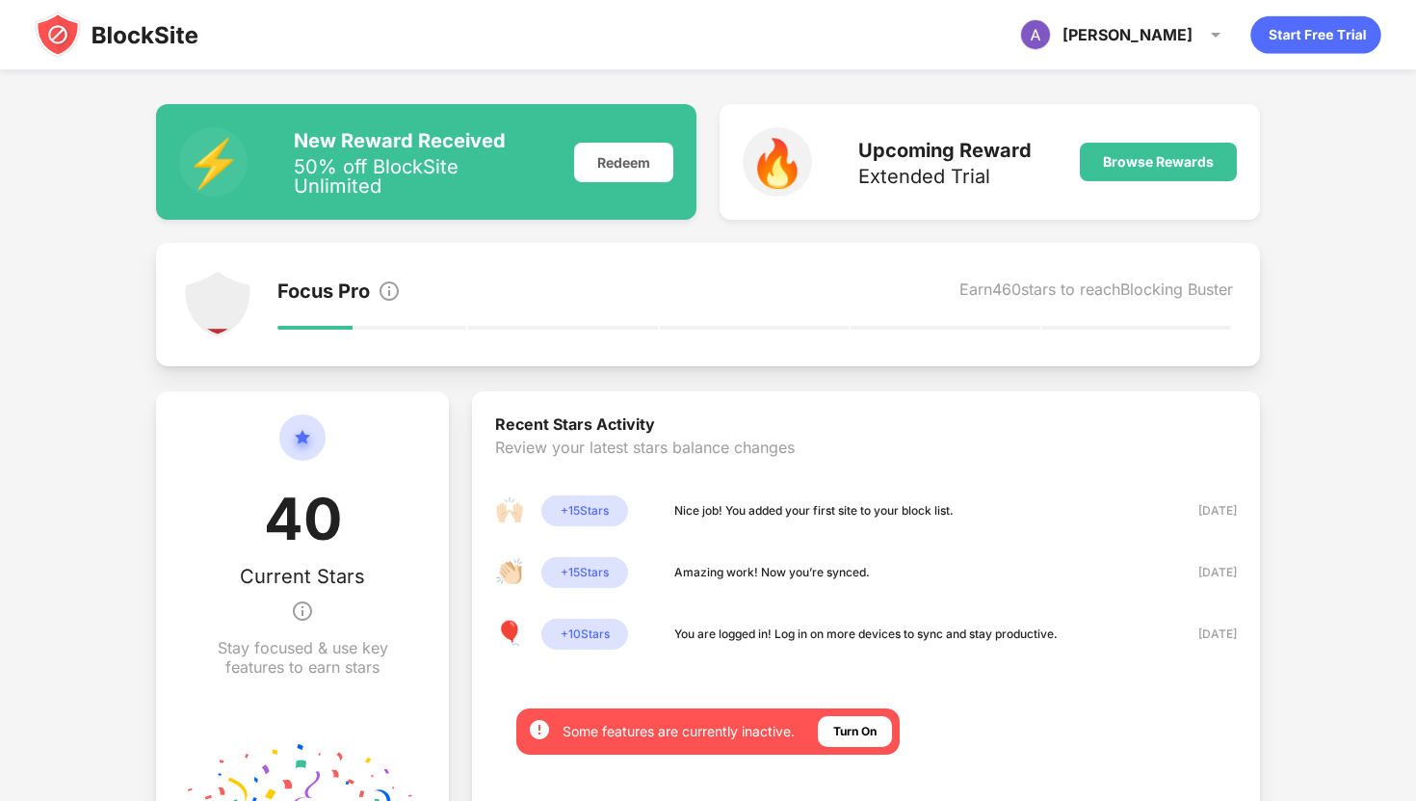
scroll to position [235, 0]
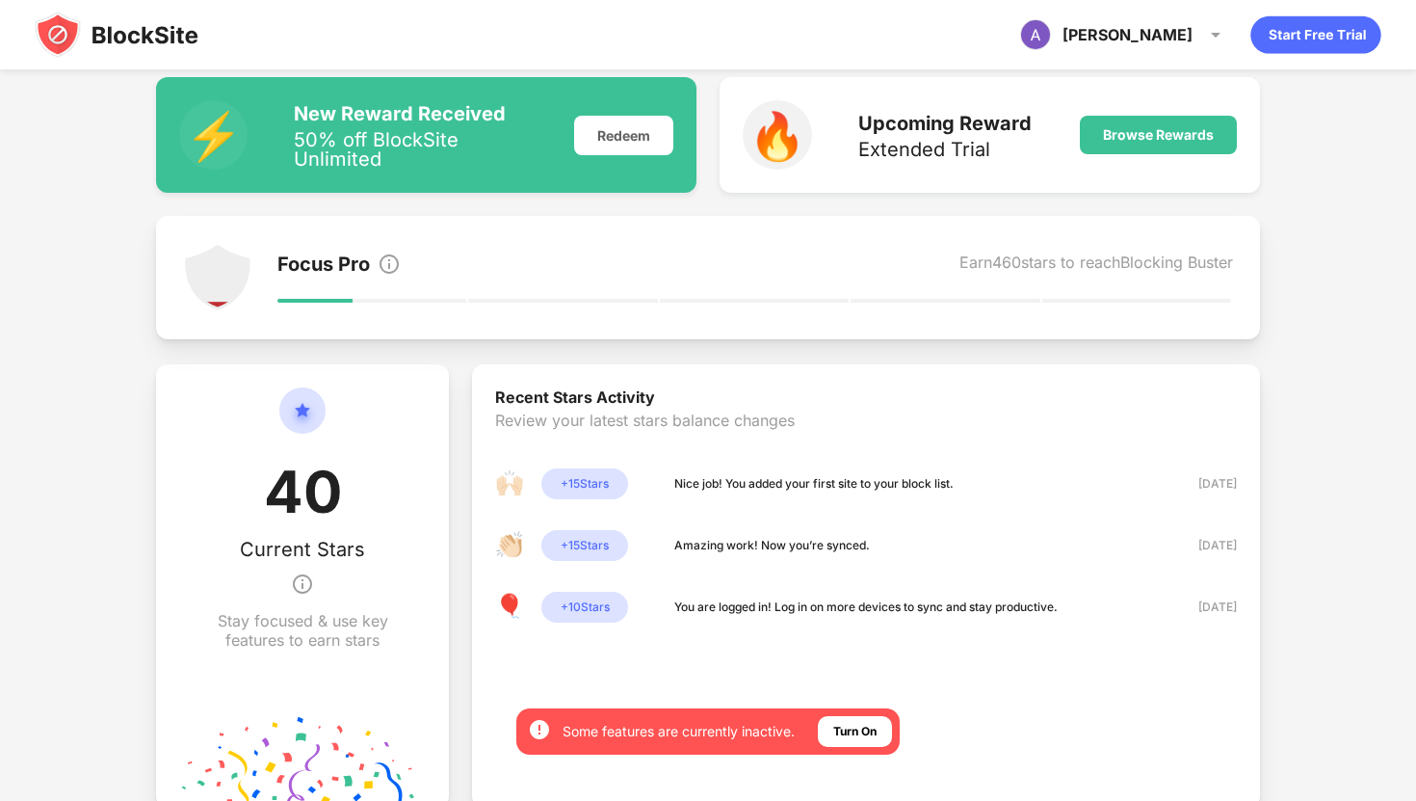
click at [649, 292] on div "Focus Pro Earn 460 stars to reach Blocking Buster" at bounding box center [755, 277] width 957 height 69
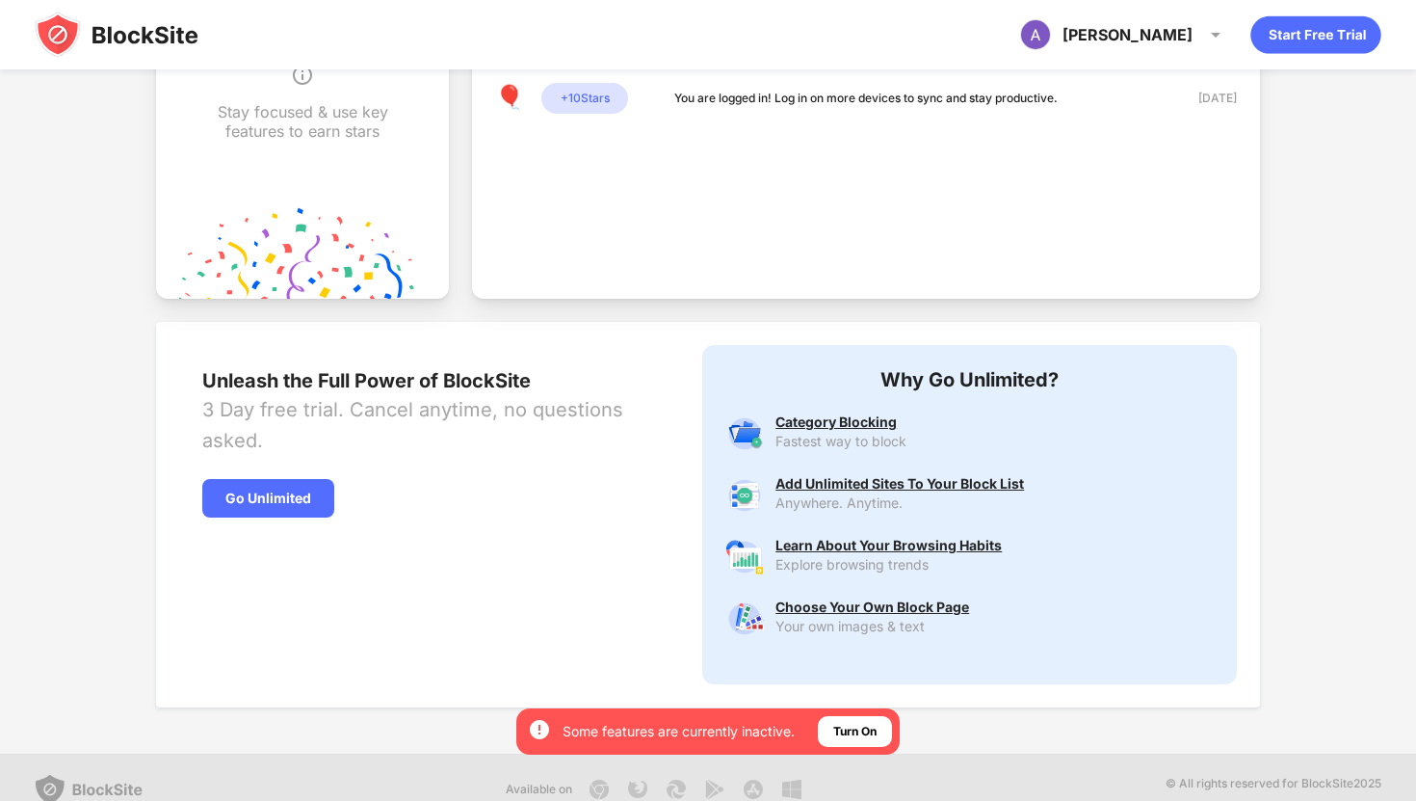
scroll to position [746, 0]
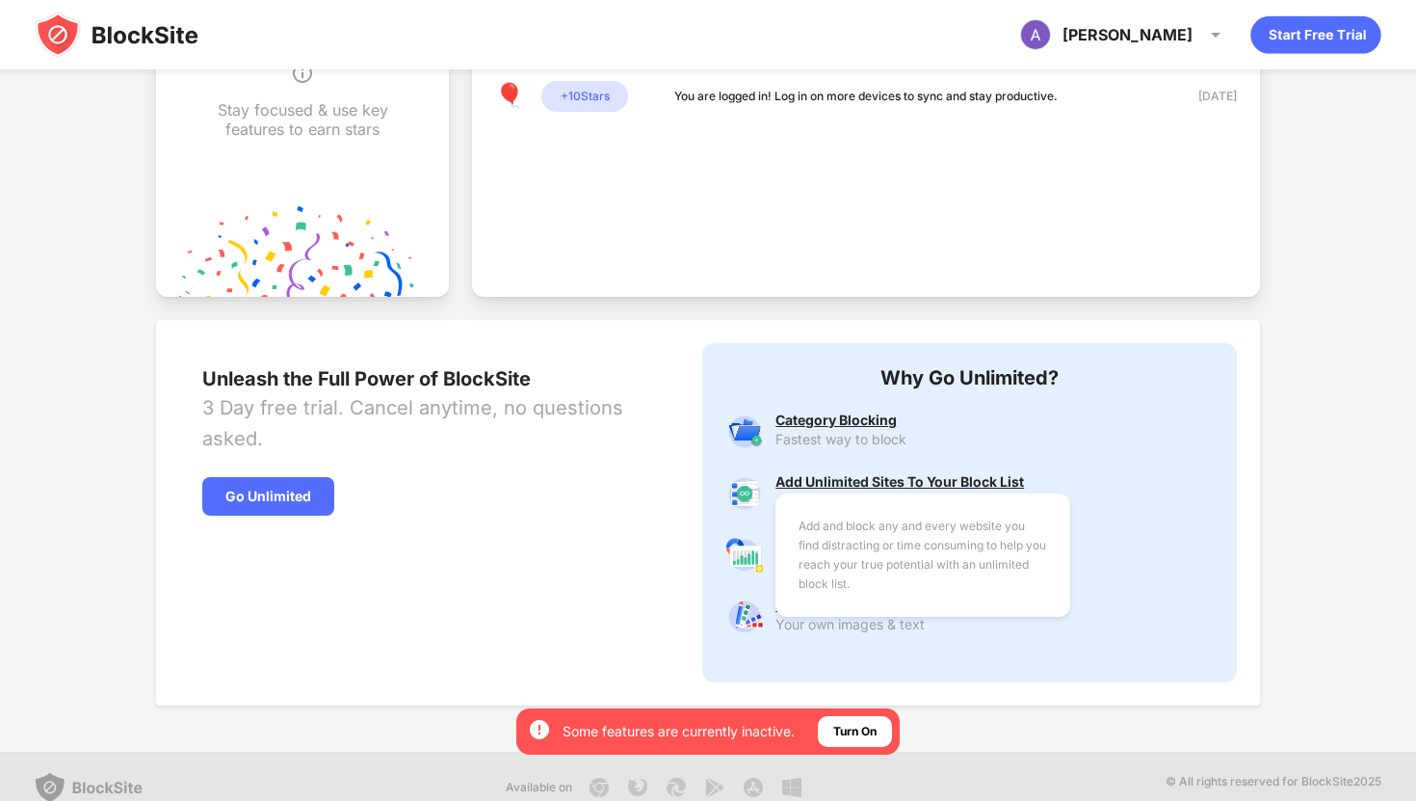
click at [853, 485] on div "Add and block any and every website you find distracting or time consuming to h…" at bounding box center [899, 481] width 249 height 15
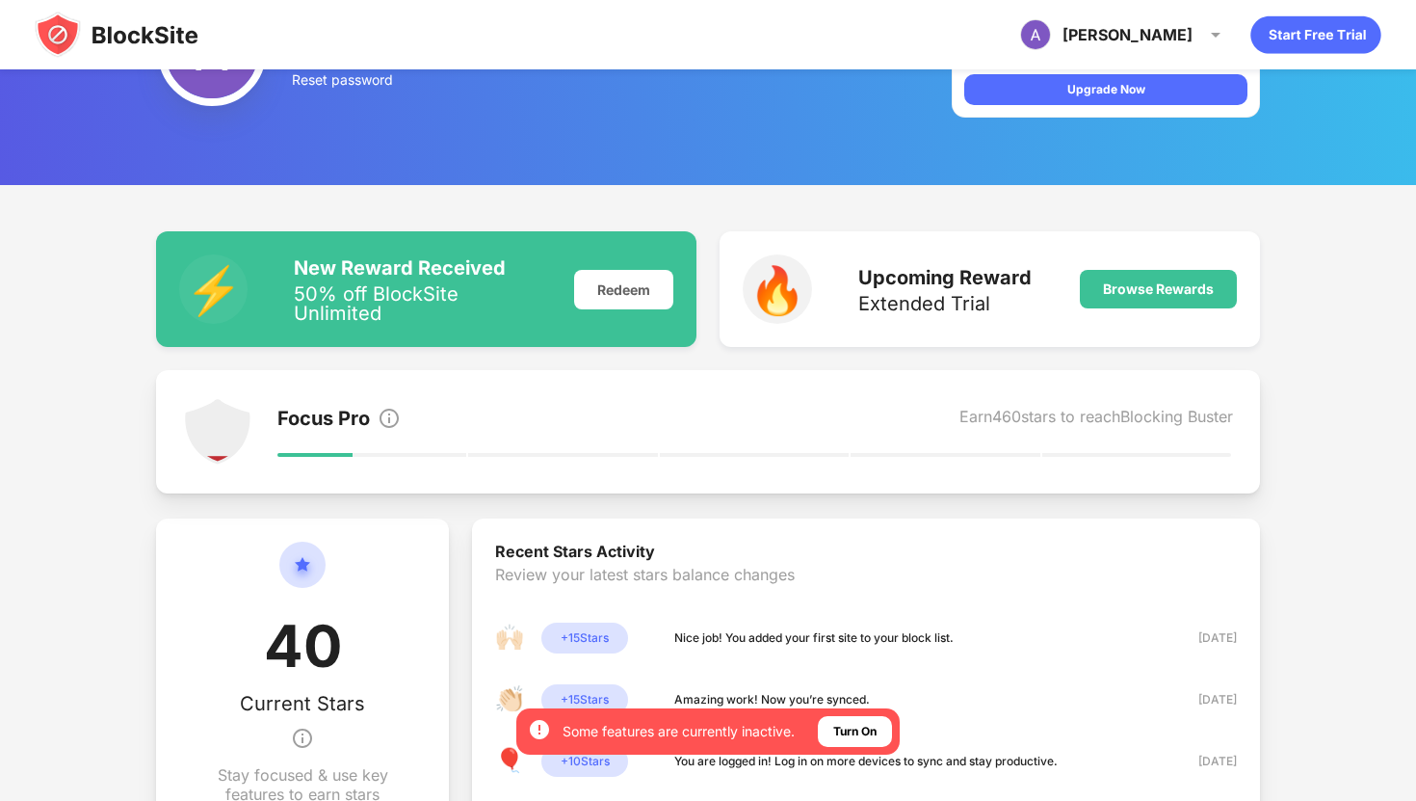
scroll to position [0, 0]
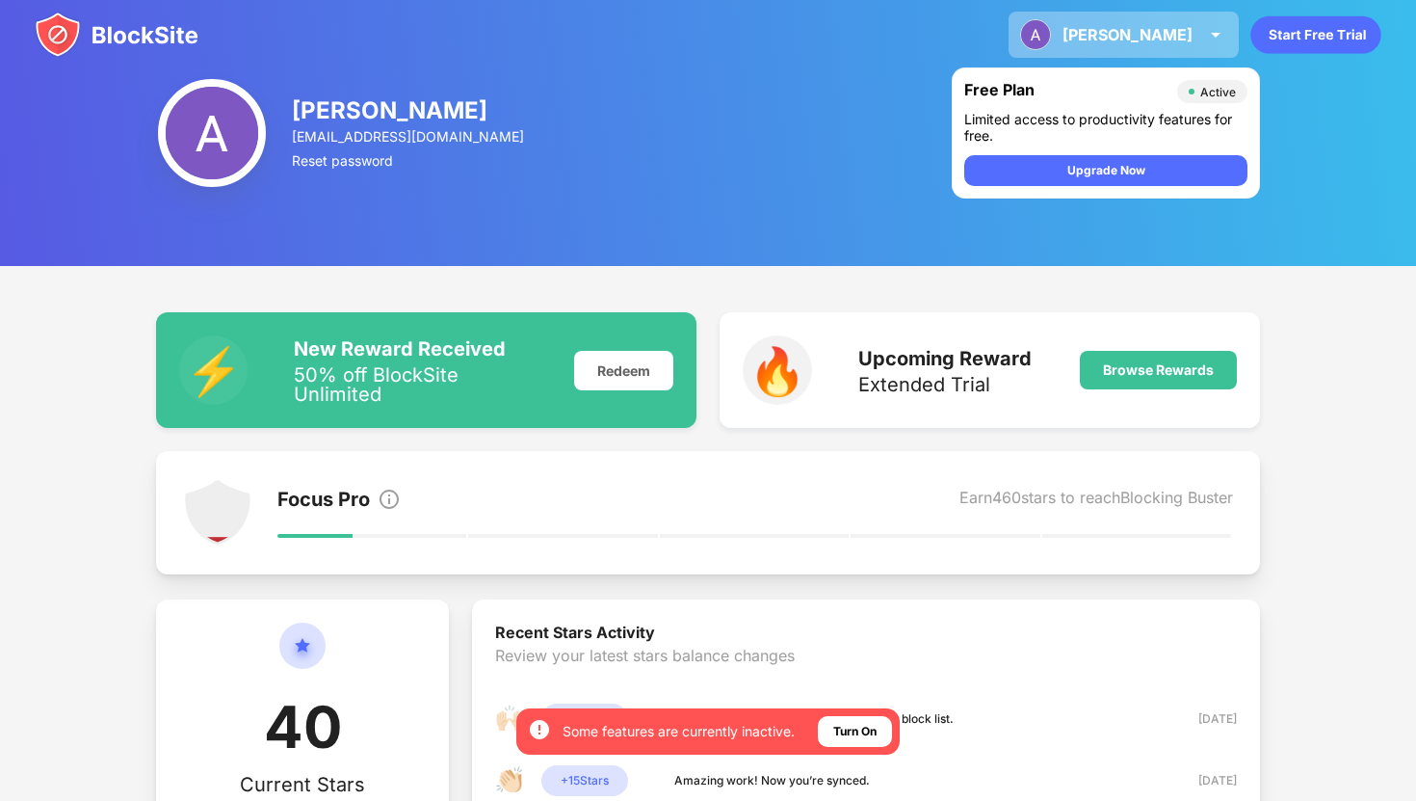
click at [1212, 35] on img at bounding box center [1215, 34] width 23 height 23
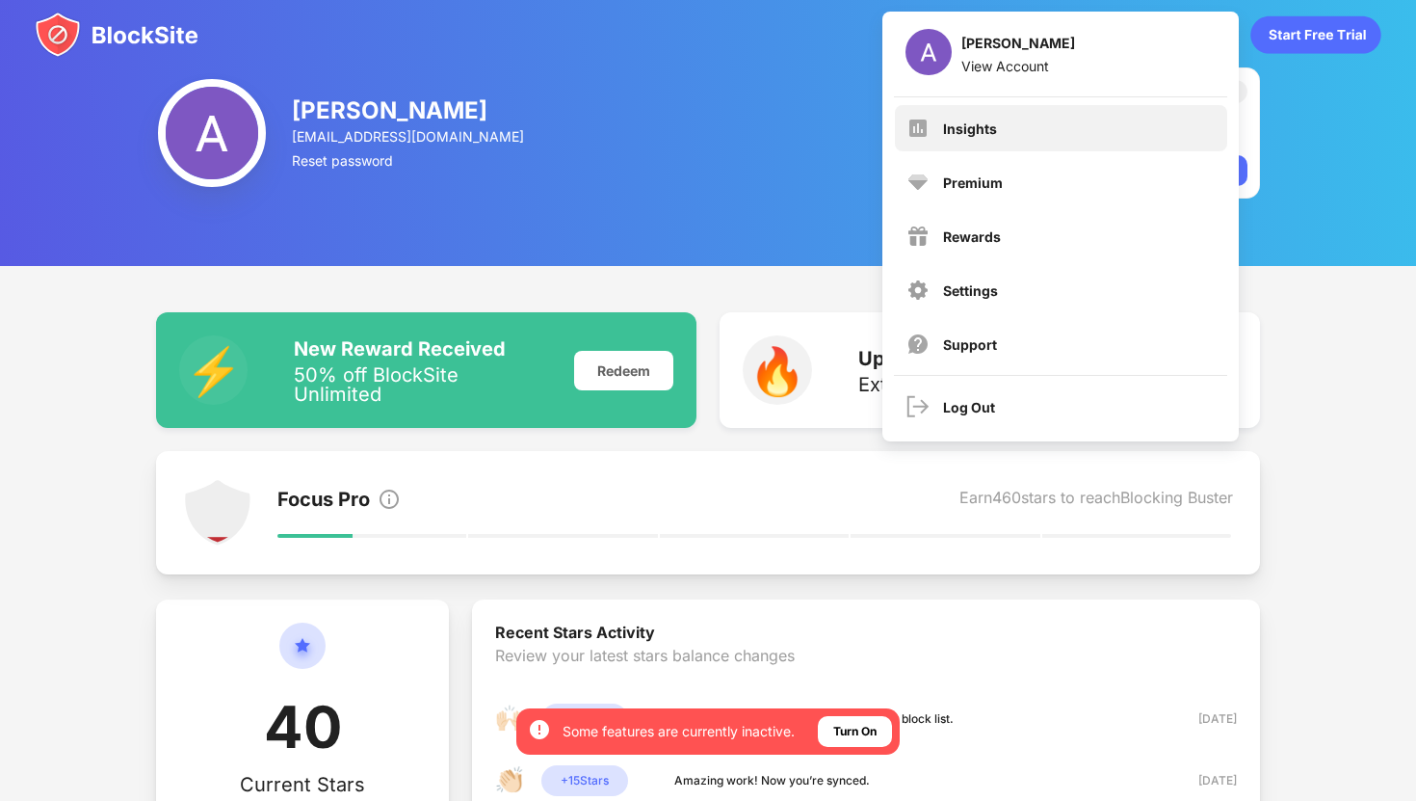
click at [1005, 129] on div "Insights" at bounding box center [1061, 128] width 332 height 46
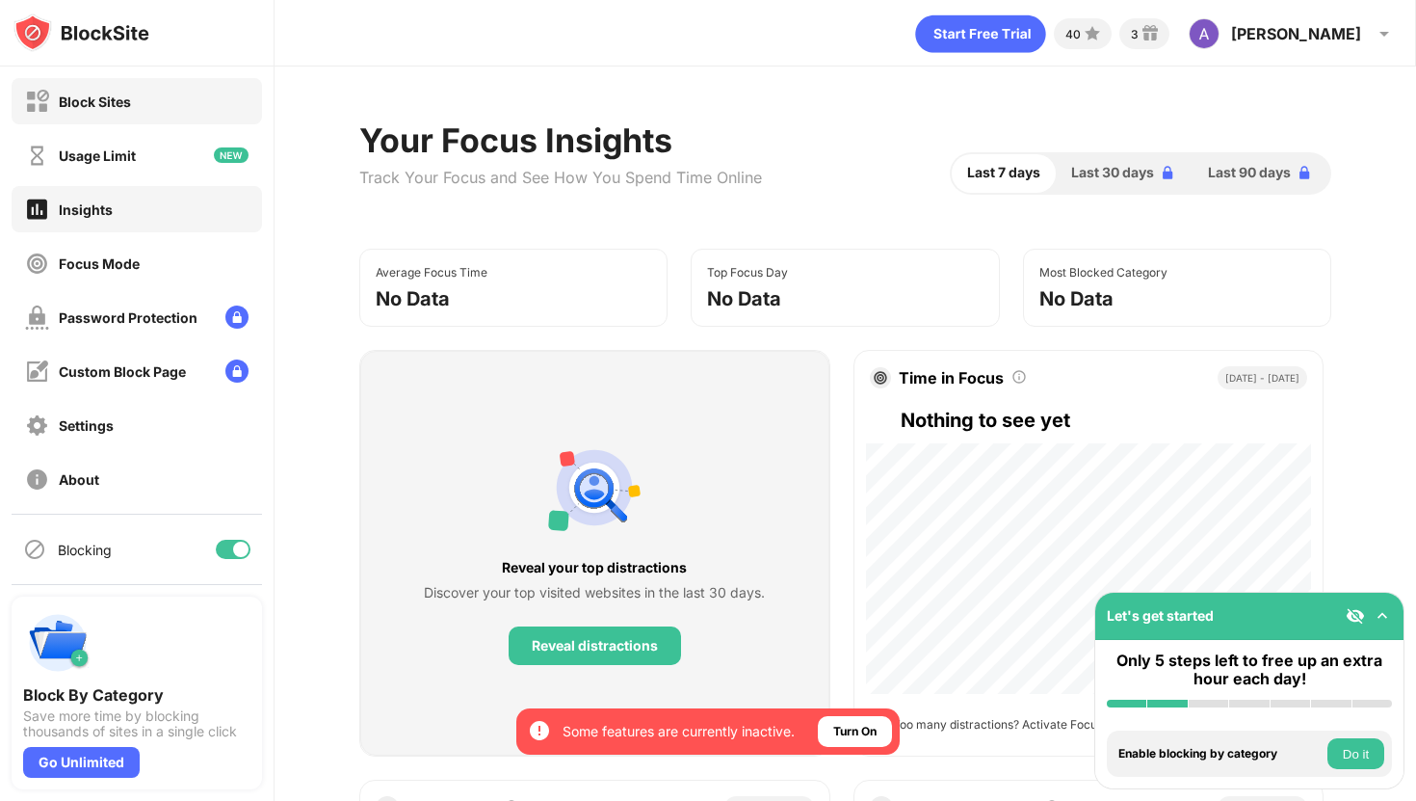
click at [88, 105] on div "Block Sites" at bounding box center [95, 101] width 72 height 16
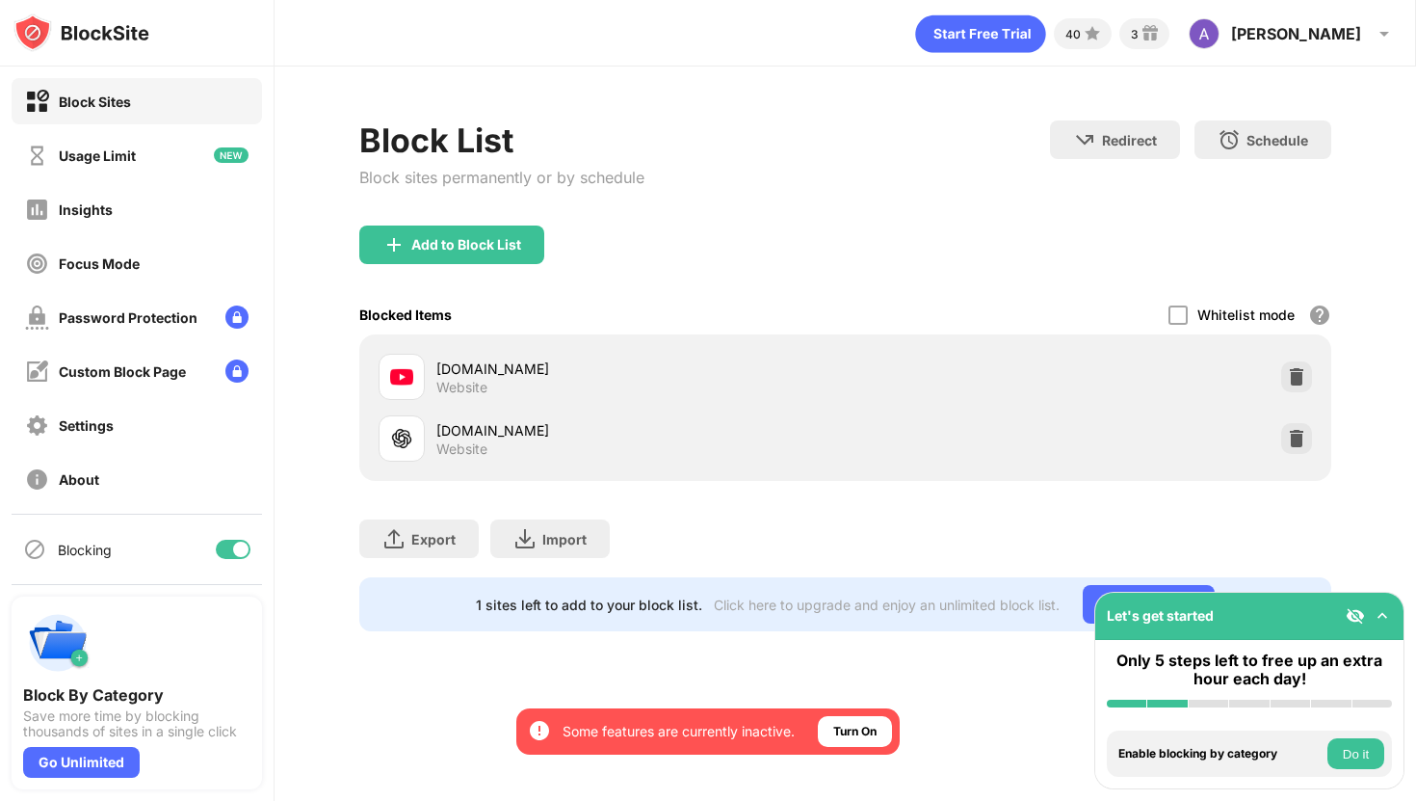
click at [1122, 441] on div "[DOMAIN_NAME] Website" at bounding box center [845, 438] width 949 height 62
click at [1290, 431] on img at bounding box center [1296, 438] width 19 height 19
